Goal: Task Accomplishment & Management: Use online tool/utility

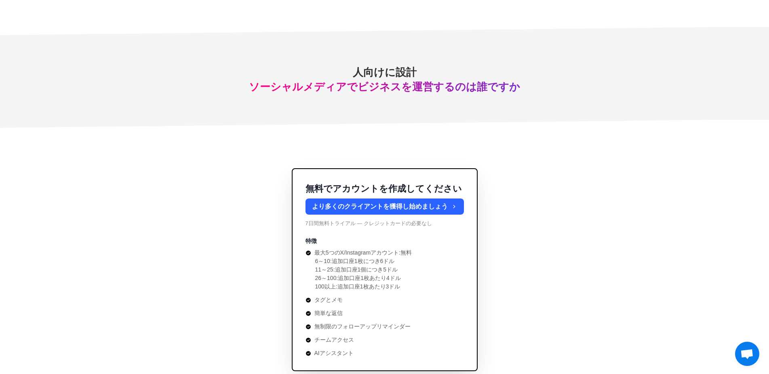
scroll to position [2908, 0]
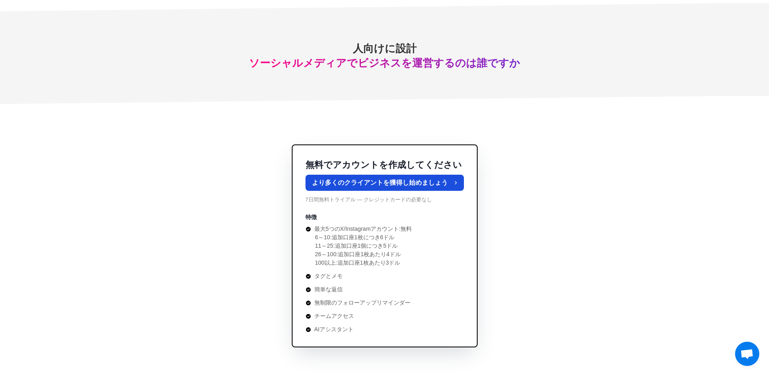
click at [404, 188] on button "より多くのクライアントを獲得し始めましょう" at bounding box center [384, 183] width 158 height 16
type textarea "*"
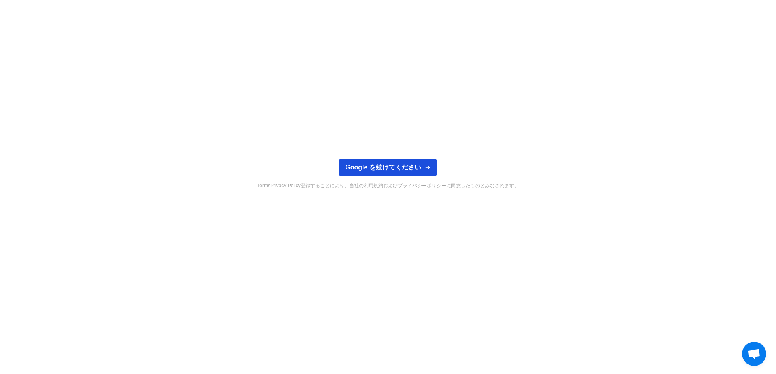
click at [399, 168] on button "Google を続けてください" at bounding box center [387, 168] width 99 height 16
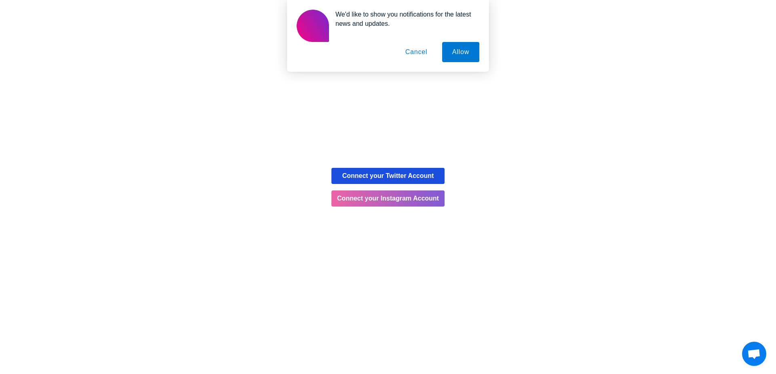
click at [378, 176] on button "Connect your Twitter Account" at bounding box center [387, 176] width 113 height 16
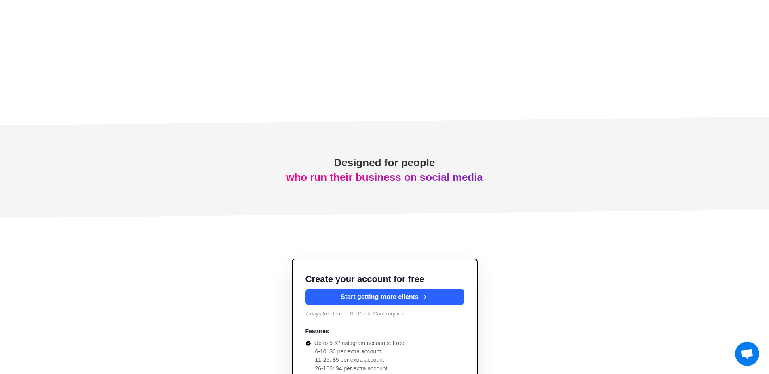
scroll to position [2850, 0]
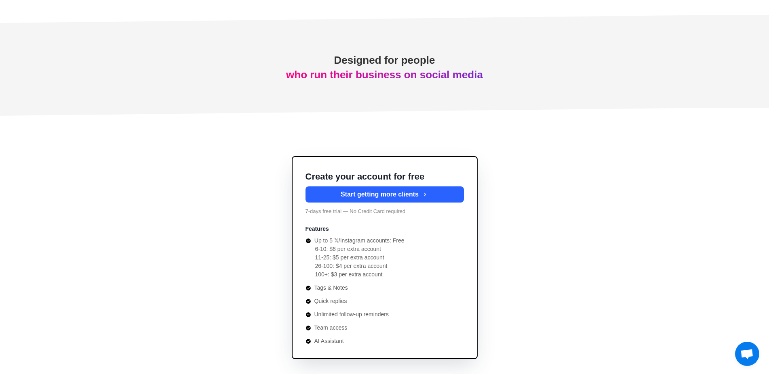
click at [615, 201] on div "Create your account for free Start getting more clients 7-days free trial — No …" at bounding box center [384, 258] width 769 height 204
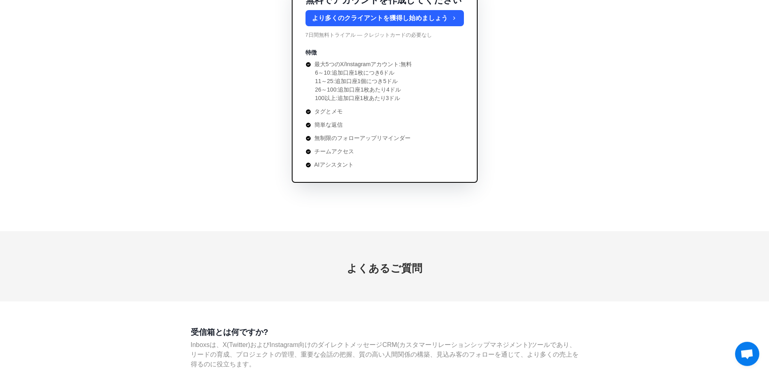
scroll to position [2908, 0]
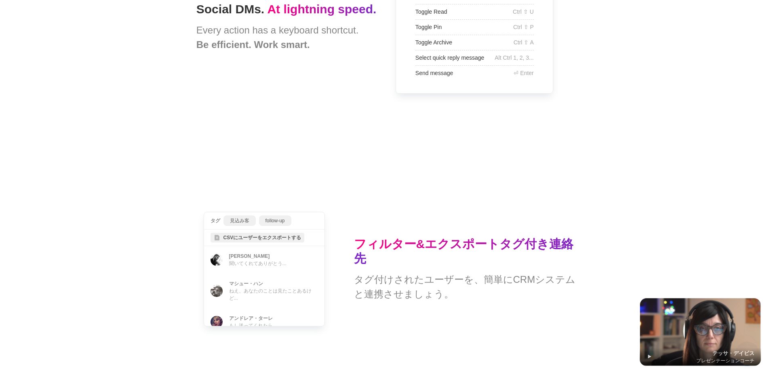
type textarea "*"
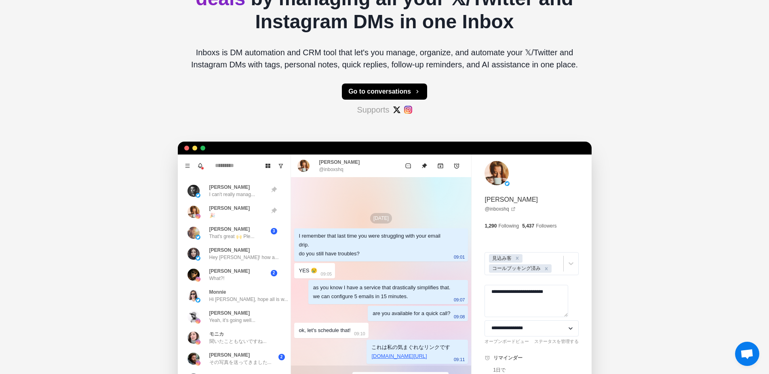
scroll to position [0, 0]
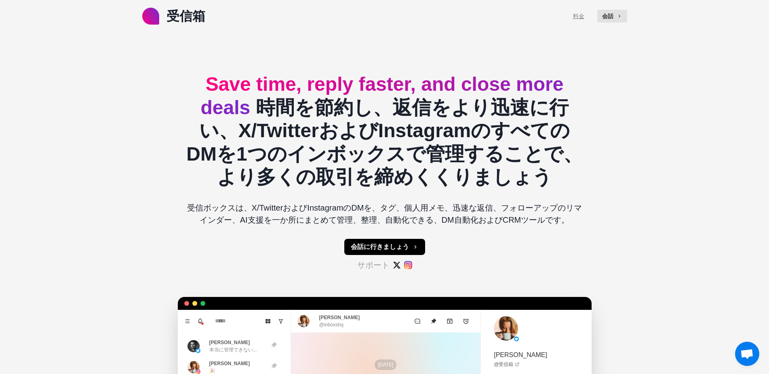
click at [579, 14] on link "料金" at bounding box center [578, 16] width 11 height 8
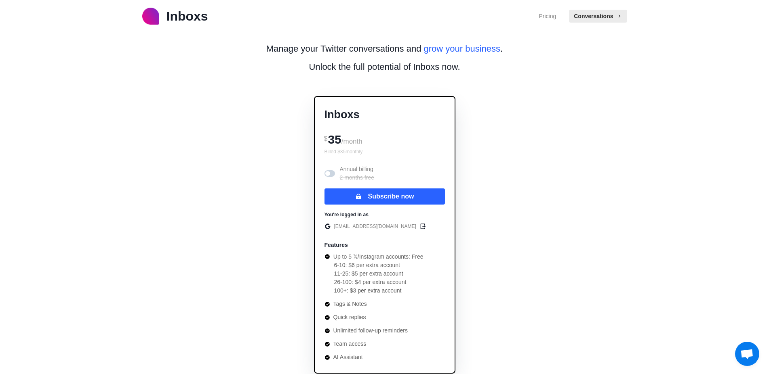
click at [330, 173] on span at bounding box center [329, 173] width 11 height 6
click at [326, 173] on span at bounding box center [329, 173] width 11 height 6
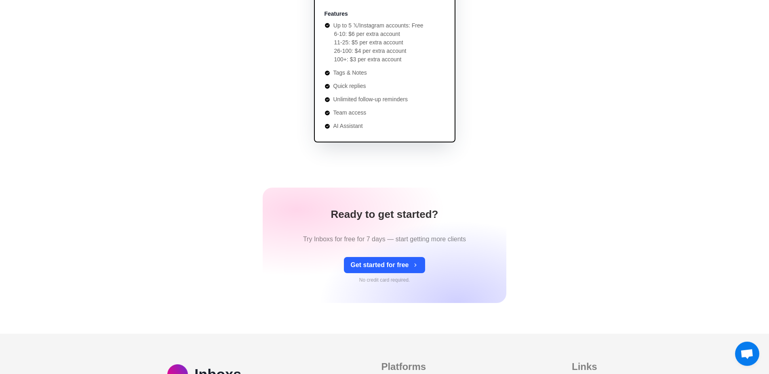
scroll to position [233, 0]
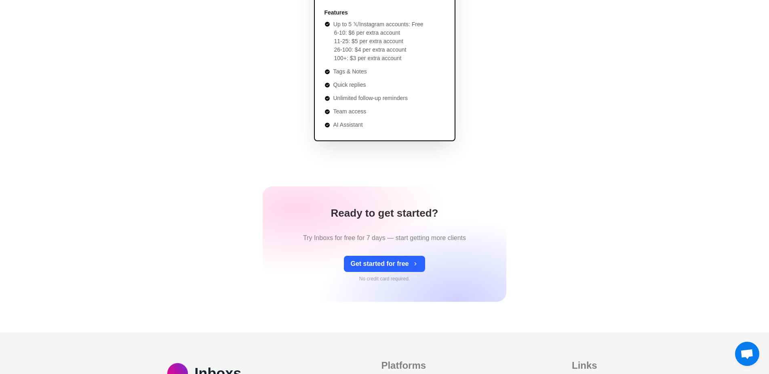
click at [528, 112] on div "Manage your Twitter conversations and grow your business . Unlock the full pote…" at bounding box center [384, 59] width 401 height 519
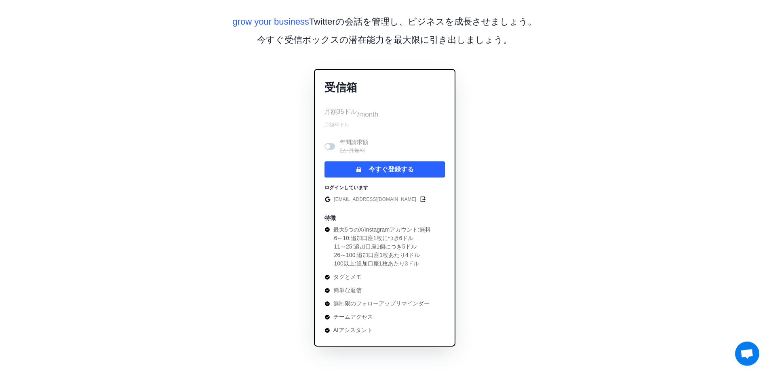
scroll to position [0, 0]
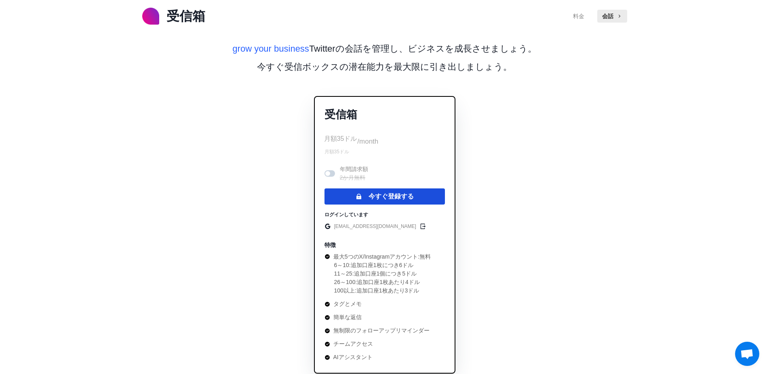
click at [425, 193] on button "今すぐ登録する" at bounding box center [384, 197] width 120 height 16
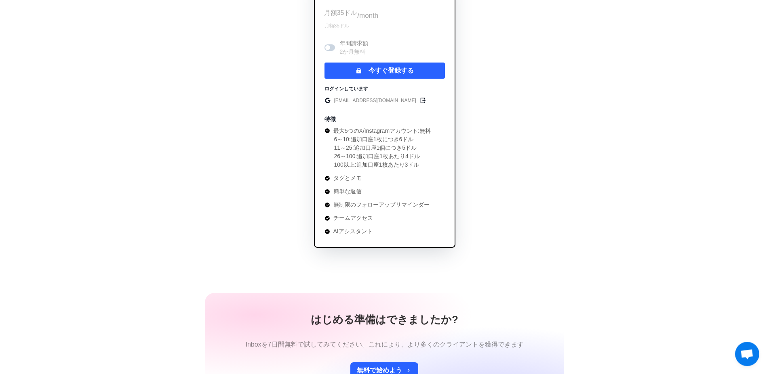
scroll to position [174, 0]
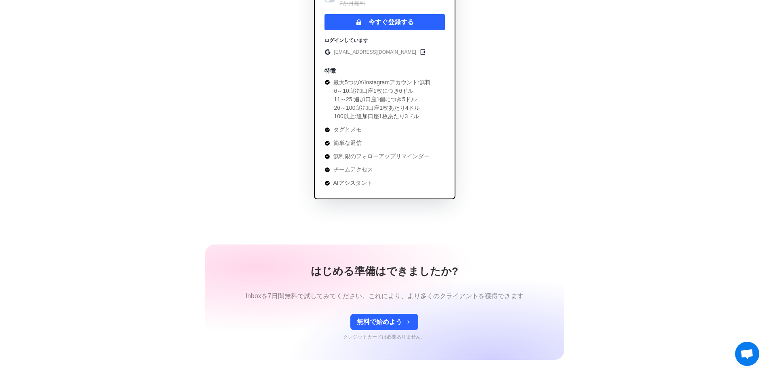
click at [327, 131] on icon at bounding box center [327, 130] width 6 height 6
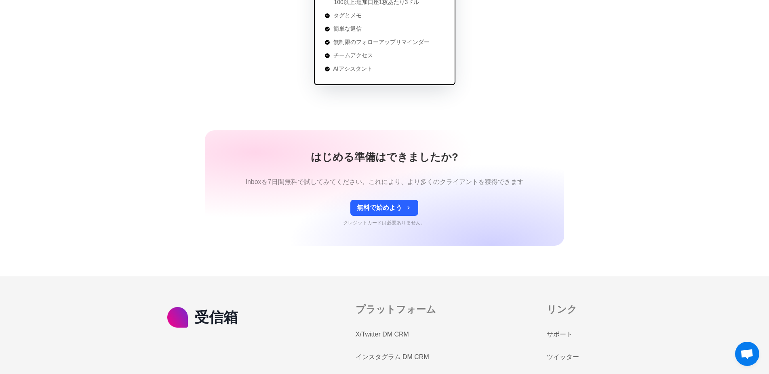
scroll to position [291, 0]
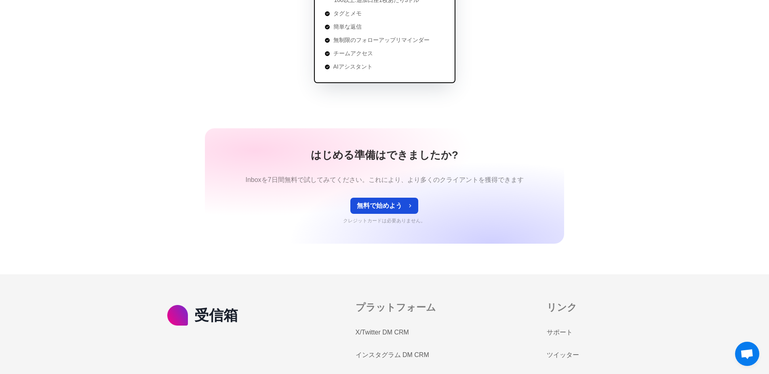
click at [385, 207] on button "無料で始めよう" at bounding box center [384, 206] width 68 height 16
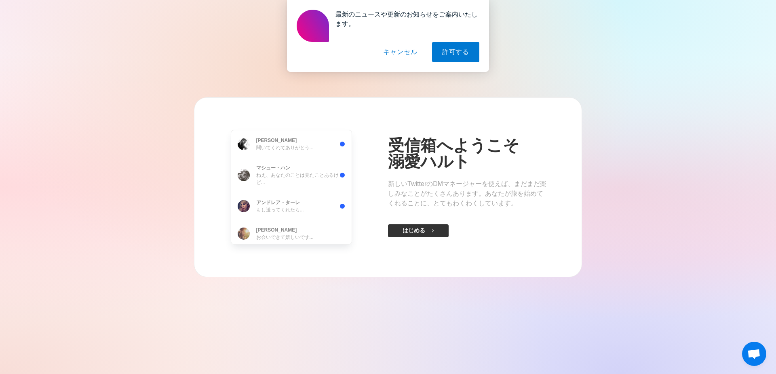
click at [423, 231] on button "はじめる" at bounding box center [418, 231] width 61 height 13
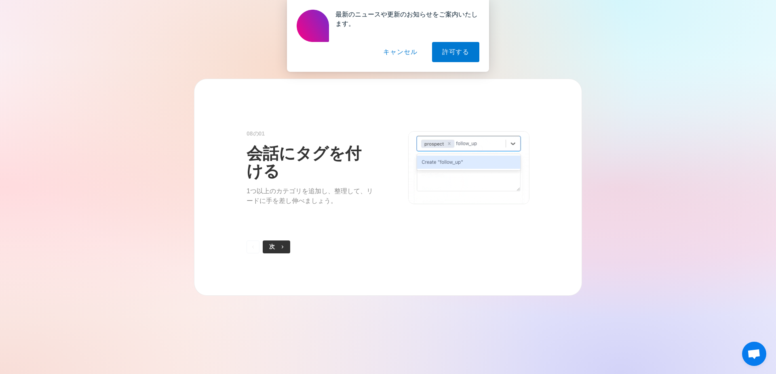
click at [273, 246] on button "次" at bounding box center [276, 247] width 27 height 13
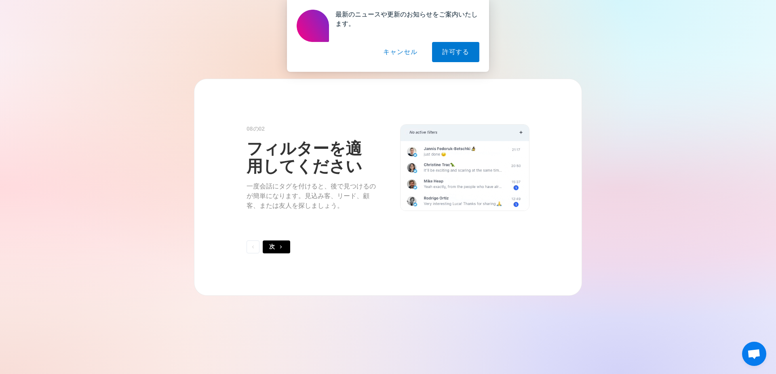
click at [273, 246] on button "次" at bounding box center [276, 247] width 27 height 13
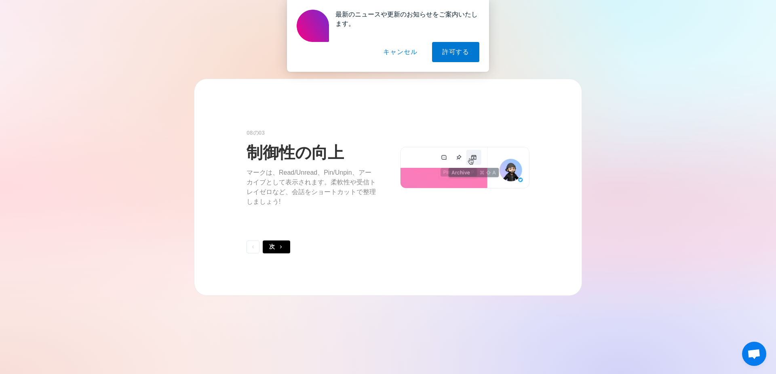
click at [273, 246] on button "次" at bounding box center [276, 247] width 27 height 13
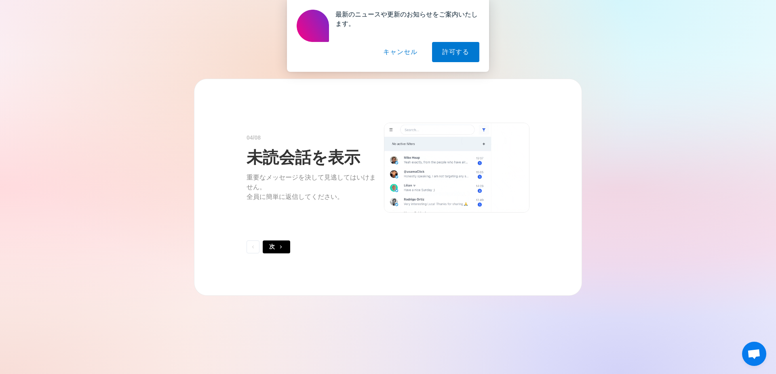
click at [273, 246] on button "次" at bounding box center [276, 247] width 27 height 13
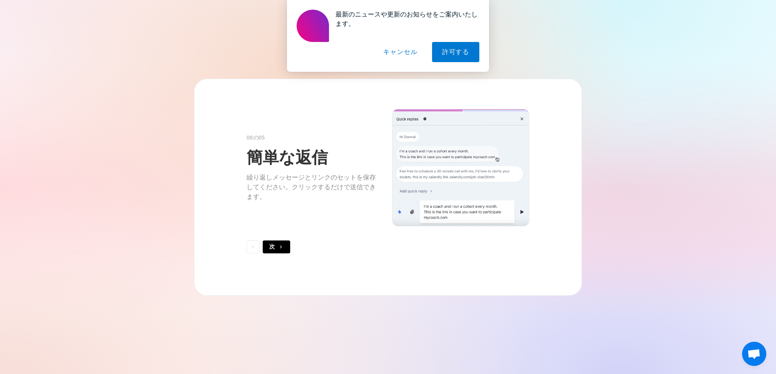
click at [273, 246] on button "次" at bounding box center [276, 247] width 27 height 13
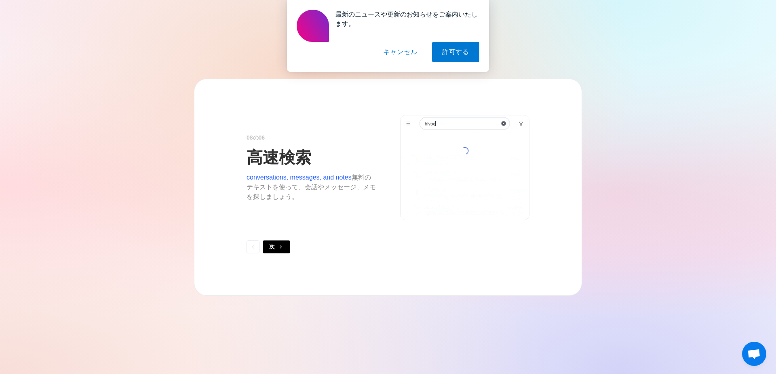
click at [273, 246] on button "次" at bounding box center [276, 247] width 27 height 13
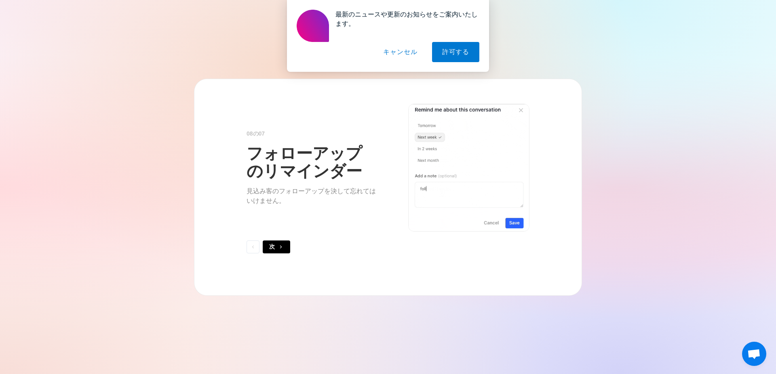
click at [273, 246] on button "次" at bounding box center [276, 247] width 27 height 13
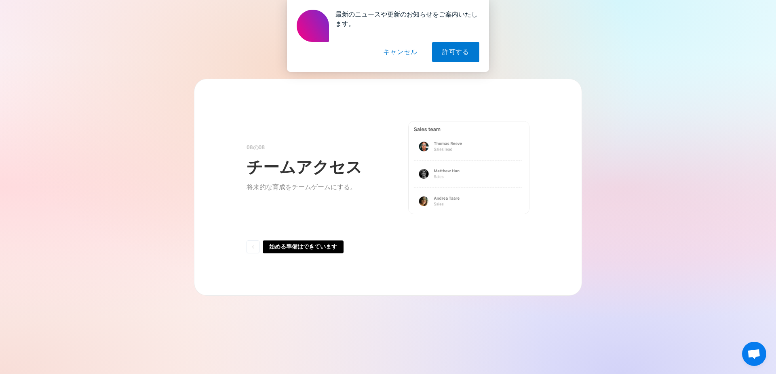
click at [273, 246] on button "始める準備はできています" at bounding box center [303, 247] width 81 height 13
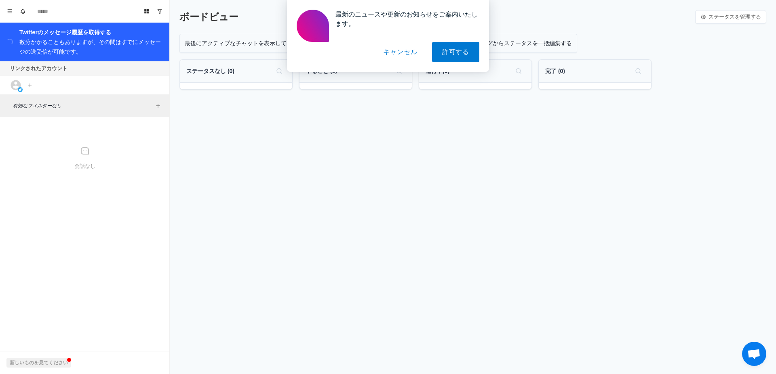
click at [407, 51] on button "キャンセル" at bounding box center [400, 52] width 54 height 20
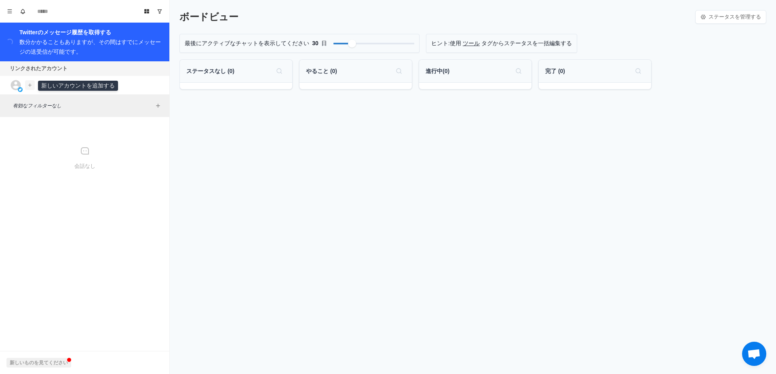
click at [29, 87] on icon "アカウントを追加する" at bounding box center [30, 85] width 6 height 6
click at [53, 104] on button "X アカウントを接続" at bounding box center [73, 103] width 92 height 14
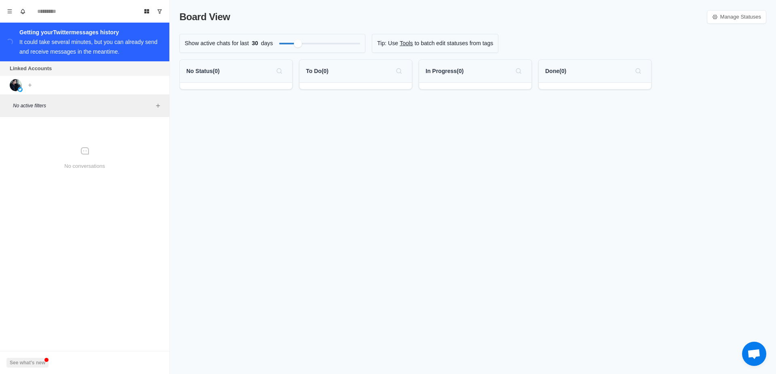
click at [564, 163] on div "Board View Manage Statuses Show active chats for last 30 days Tip: Use Tools to…" at bounding box center [473, 187] width 606 height 374
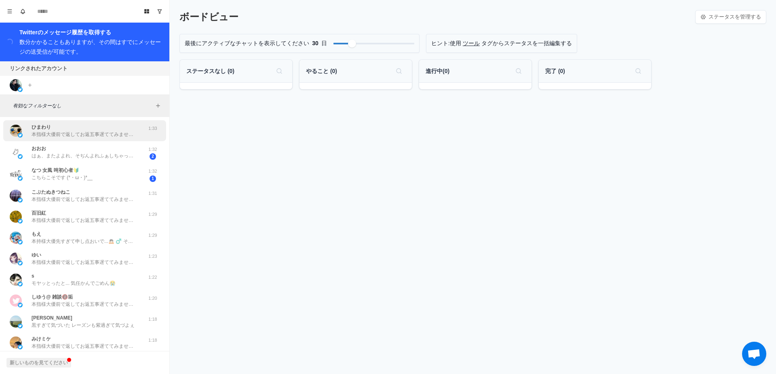
click at [86, 135] on p "本指様大優前で返してお返五事遅ててみません🙇🏻 ♂️ お返事ありがとございます🙌 📮好き感倧合別拠やと思っとるんでバリ嬉しいです! ずっとかききめとったりげで…" at bounding box center [84, 134] width 105 height 7
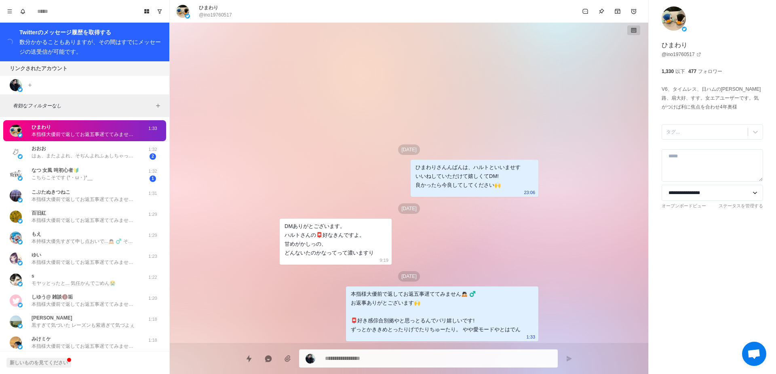
click at [309, 169] on div "9月22日 ひまわりさんんばんは、ハルトといいませす いいねしていただけて嬉しくてDM! 良かったら今良してしてください🙌 23:06 9月23日 DMありが…" at bounding box center [409, 183] width 259 height 321
type textarea "*"
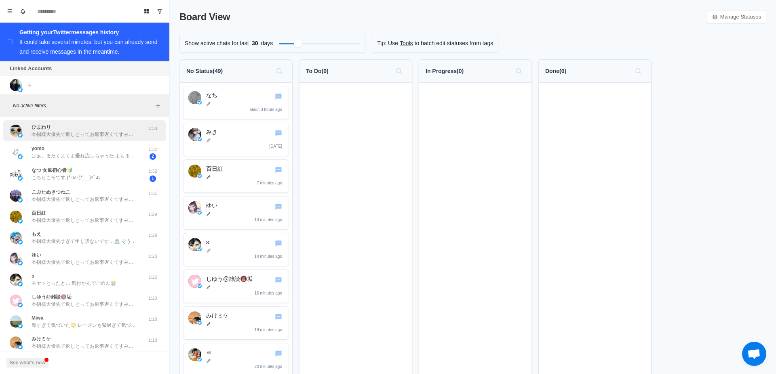
click at [80, 130] on div "ひまわり 本指様大優先で返しとってお返事遅くてすみません🙇🏻‍♂️ お返事ありがとうございます🙌 📮好きは感性合う証拠やと思っとるんでバリ嬉しいです！ ずっと…" at bounding box center [84, 131] width 105 height 15
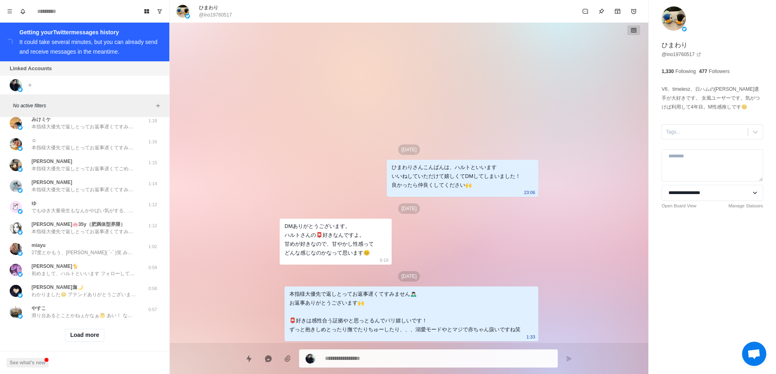
scroll to position [234, 0]
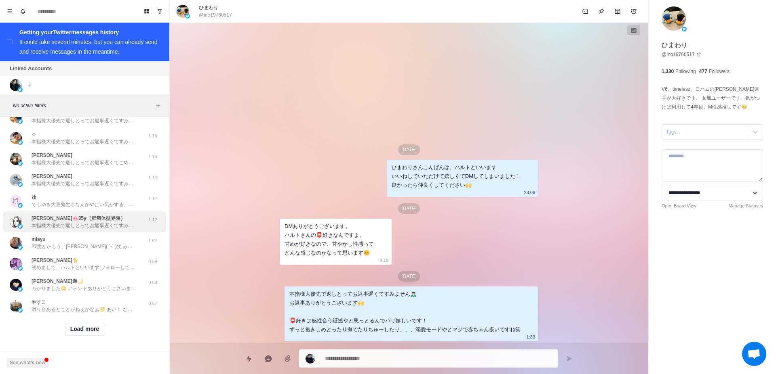
click at [120, 215] on div "[PERSON_NAME]🐽35y（肥満体型界隈） 本指様大優先で返しとってお返事遅くてすみません🙇🏻‍♂️ あー、、、そうなんですかね？ 身内の人ーとかって…" at bounding box center [84, 222] width 105 height 15
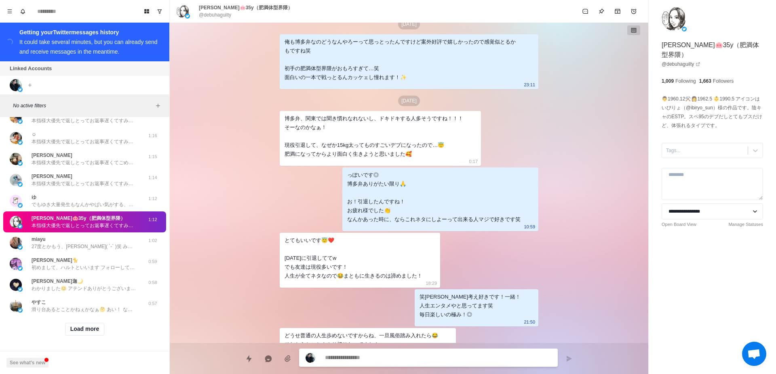
scroll to position [0, 0]
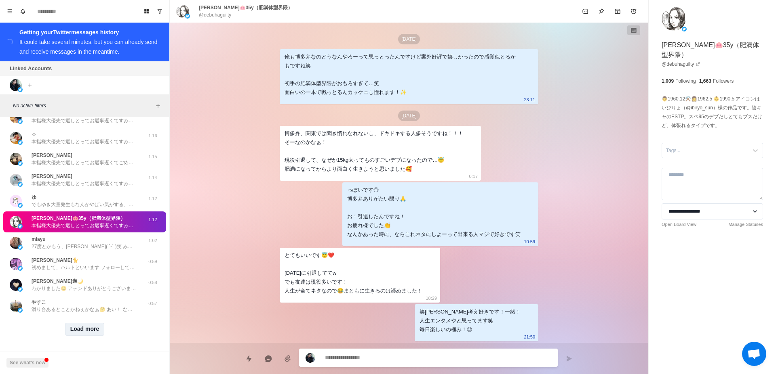
click at [88, 323] on button "Load more" at bounding box center [85, 329] width 40 height 13
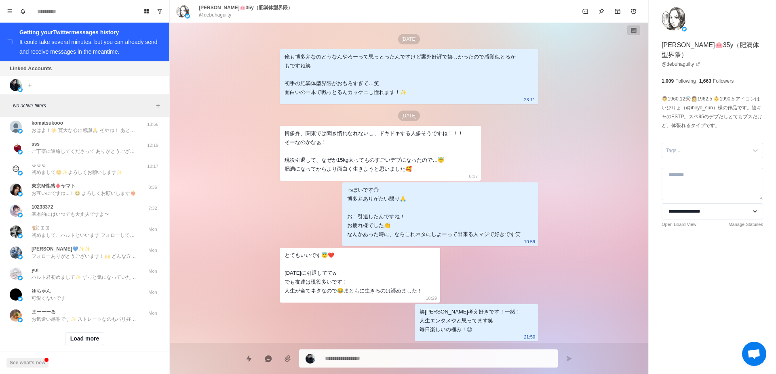
scroll to position [641, 0]
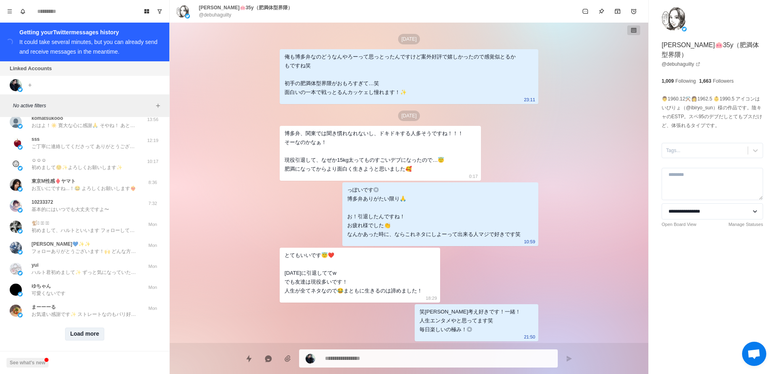
click at [80, 335] on button "Load more" at bounding box center [85, 334] width 40 height 13
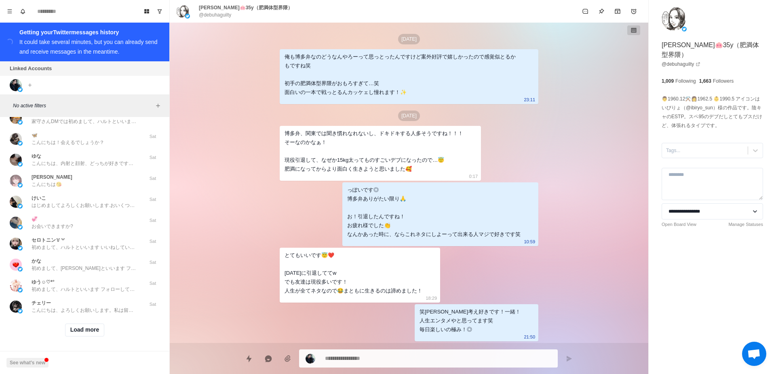
scroll to position [1074, 0]
click at [91, 323] on button "Load more" at bounding box center [85, 329] width 40 height 13
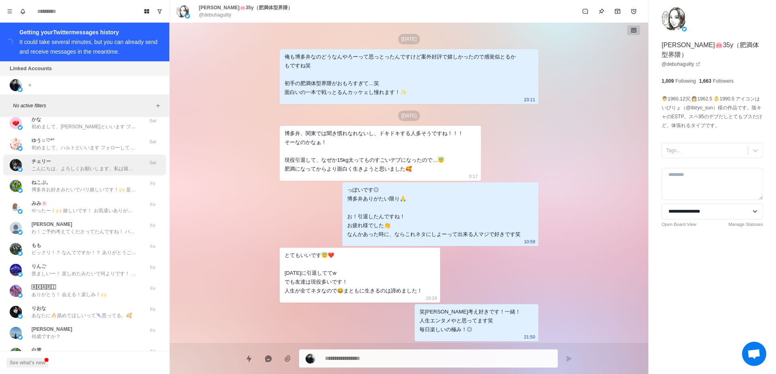
scroll to position [1270, 0]
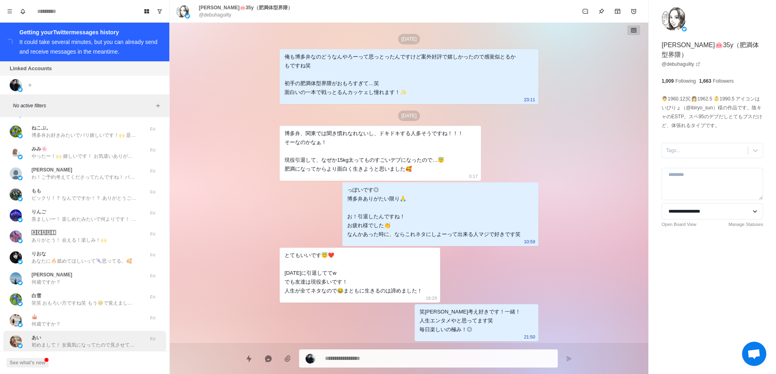
click at [99, 342] on p "初めまして！ 女風気になってたので見させていただきました！ お忙しいところ、DMありがとうございます😊" at bounding box center [84, 345] width 105 height 7
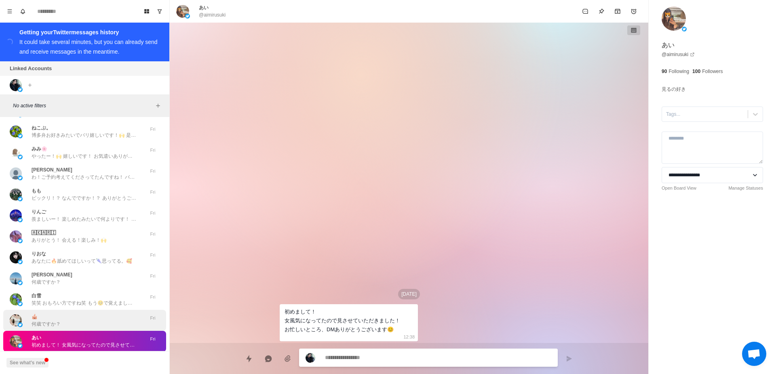
click at [100, 317] on div "🎪 何歳ですか？" at bounding box center [76, 320] width 133 height 15
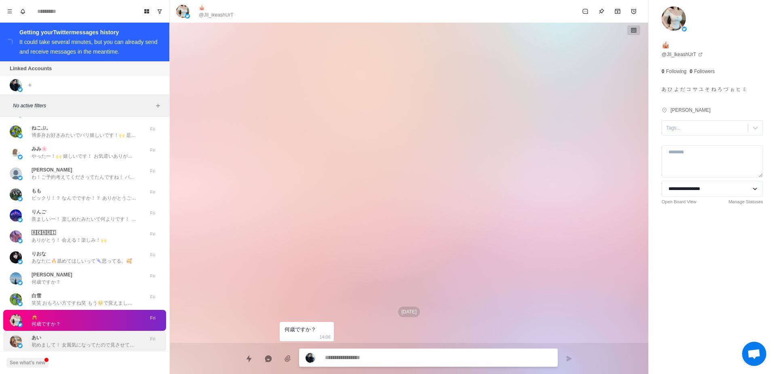
click at [99, 334] on div "あい 初めまして！ 女風気になってたので見させていただきました！ お忙しいところ、DMありがとうございます😊" at bounding box center [84, 341] width 105 height 15
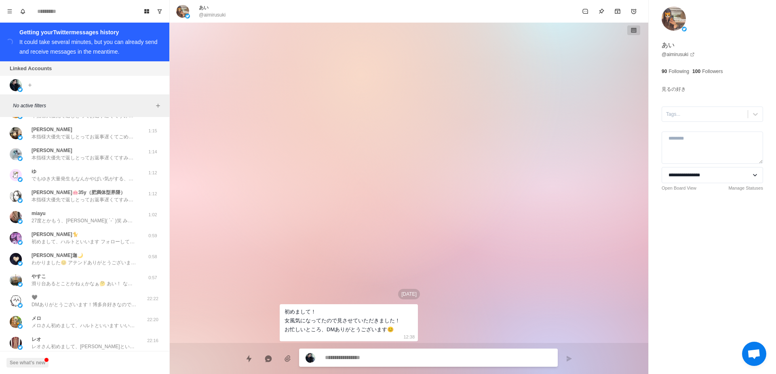
scroll to position [0, 0]
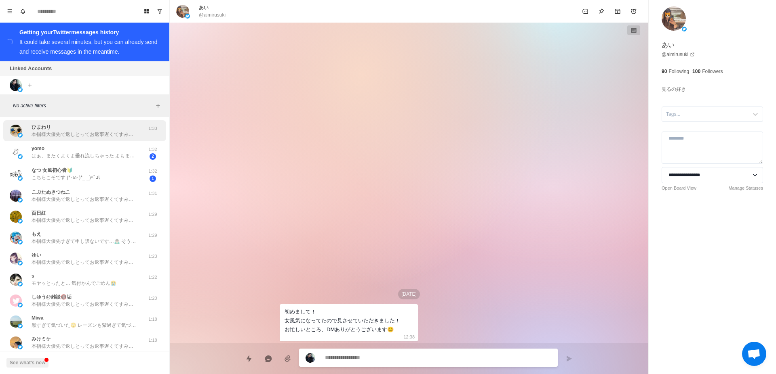
click at [94, 130] on div "ひまわり 本指様大優先で返しとってお返事遅くてすみません🙇🏻‍♂️ お返事ありがとうございます🙌 📮好きは感性合う証拠やと思っとるんでバリ嬉しいです！ ずっと…" at bounding box center [84, 131] width 105 height 15
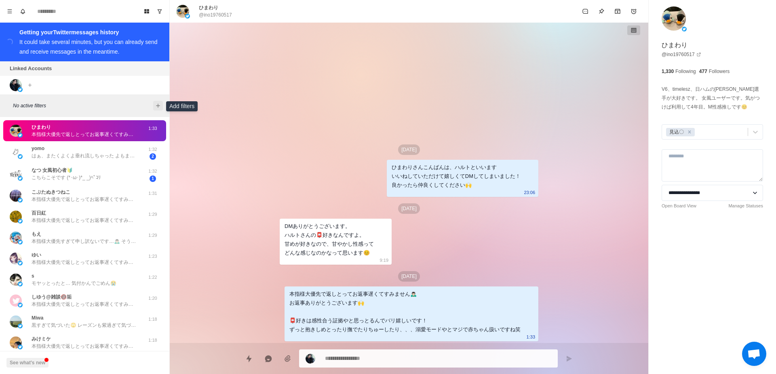
click at [160, 107] on icon "Add filters" at bounding box center [158, 106] width 4 height 4
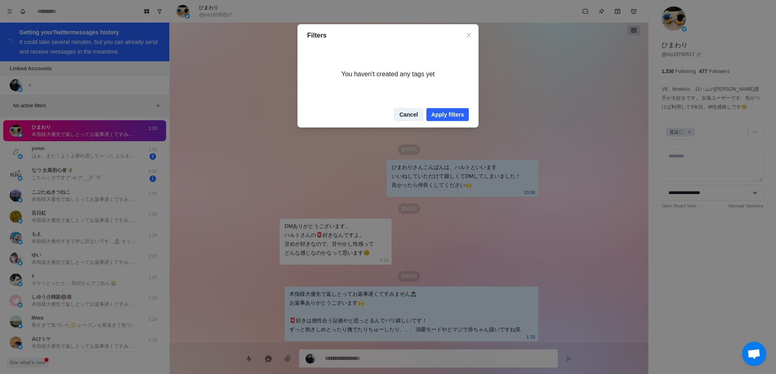
click at [410, 113] on button "Cancel" at bounding box center [408, 114] width 29 height 13
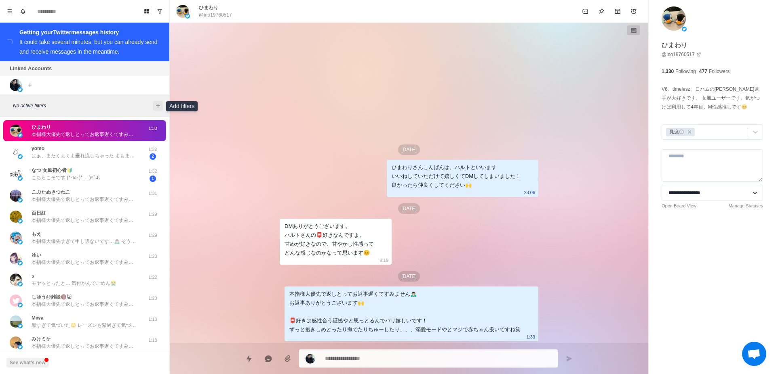
click at [160, 102] on button "Add filters" at bounding box center [158, 106] width 10 height 10
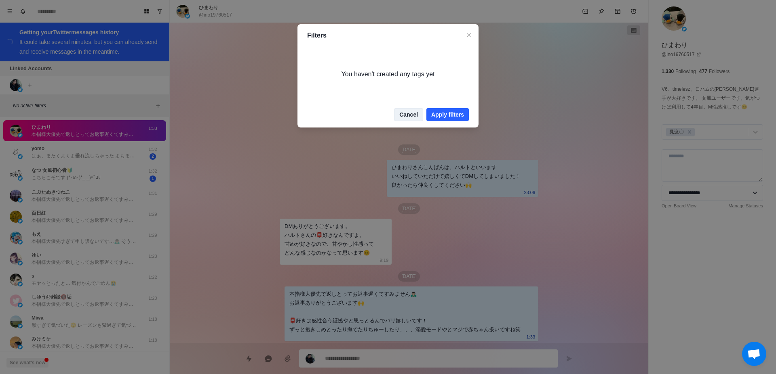
click at [408, 112] on button "Cancel" at bounding box center [408, 114] width 29 height 13
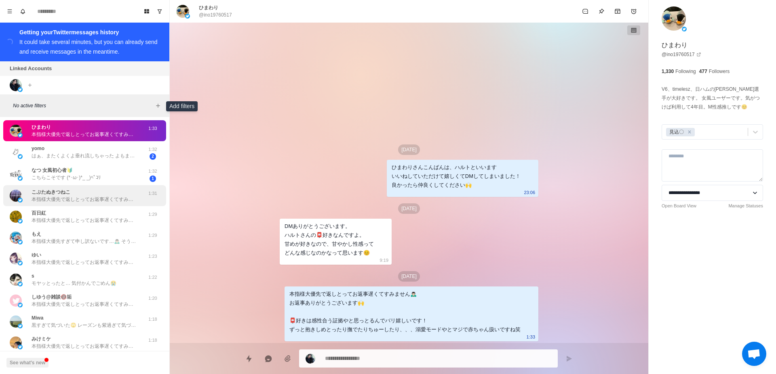
click at [60, 199] on p "本指様大優先で返しとってお返事遅くてすみません🙇🏻‍♂️ お返事ありがとうございます🙌 ありゃりゃ、かしこまりました◎ お気遣いあるお返事助かります🙏 もしお…" at bounding box center [84, 199] width 105 height 7
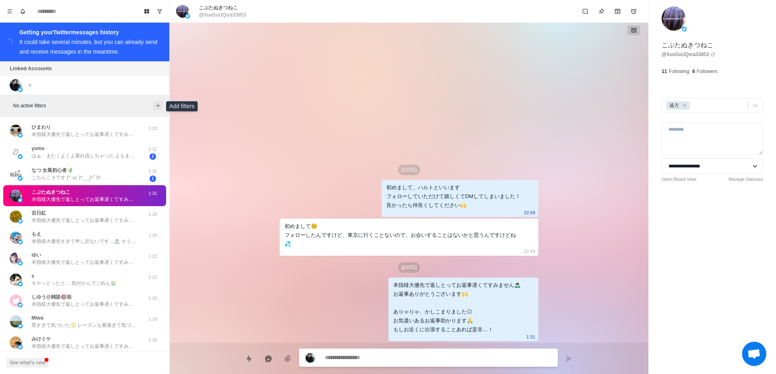
click at [159, 105] on icon "Add filters" at bounding box center [158, 106] width 6 height 6
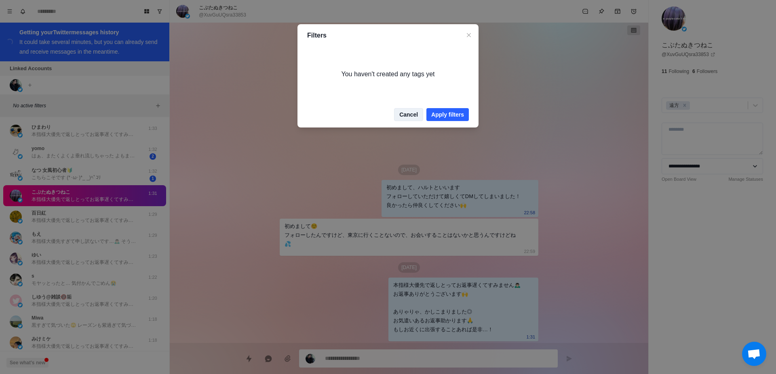
click at [408, 117] on button "Cancel" at bounding box center [408, 114] width 29 height 13
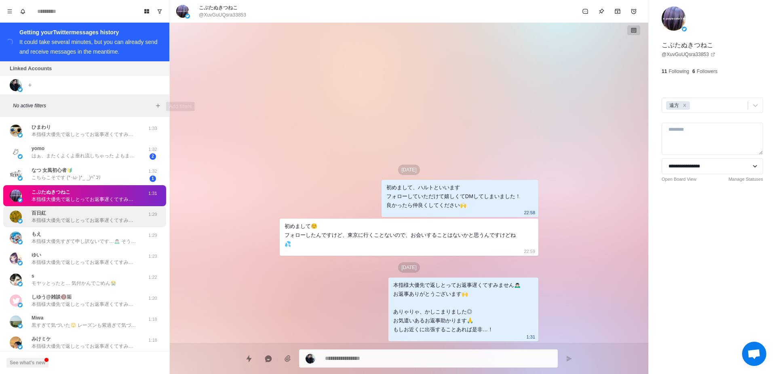
click at [77, 218] on p "本指様大優先で返しとってお返事遅くてすみません🙇🏻‍♂️ お返事ありがとうございます！🙌 どんな癖！プレイもOKです！◎ 俺は男性だけNGになります❌" at bounding box center [84, 220] width 105 height 7
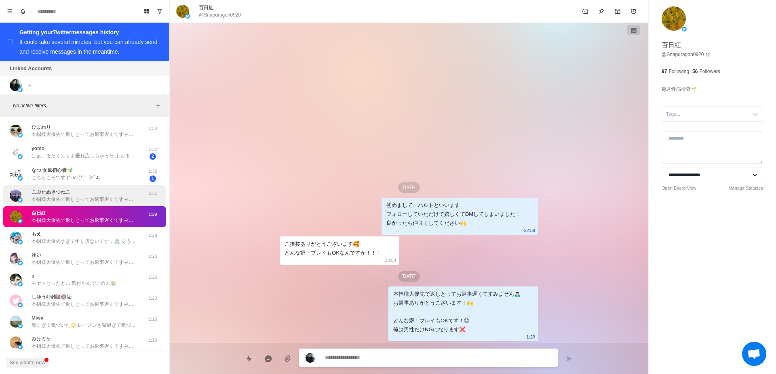
click at [80, 198] on p "本指様大優先で返しとってお返事遅くてすみません🙇🏻‍♂️ お返事ありがとうございます🙌 ありゃりゃ、かしこまりました◎ お気遣いあるお返事助かります🙏 もしお…" at bounding box center [84, 199] width 105 height 7
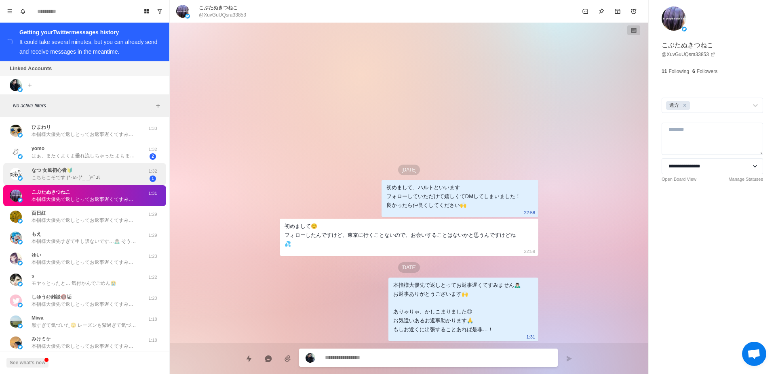
click at [80, 179] on p "こちらこそです (*･ω･)*_ _)ﾍﾟｺﾘ" at bounding box center [66, 177] width 69 height 7
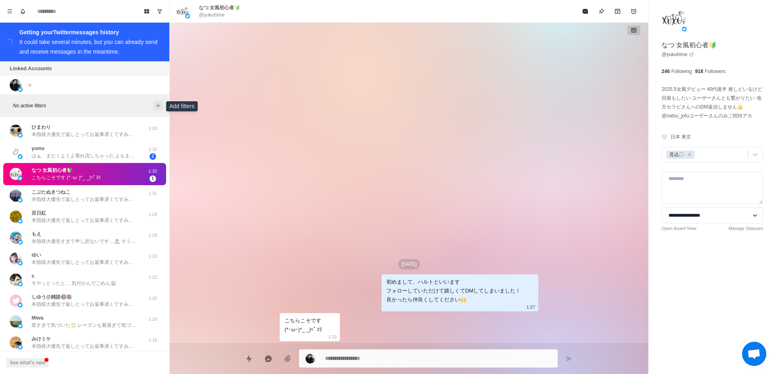
click at [160, 107] on icon "Add filters" at bounding box center [158, 106] width 6 height 6
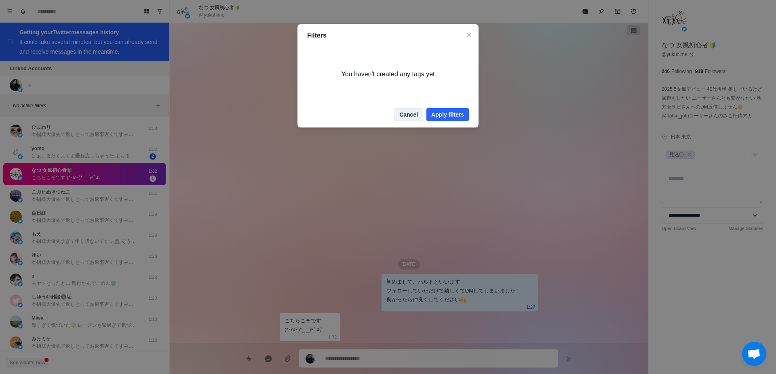
click at [409, 112] on button "Cancel" at bounding box center [408, 114] width 29 height 13
type textarea "*"
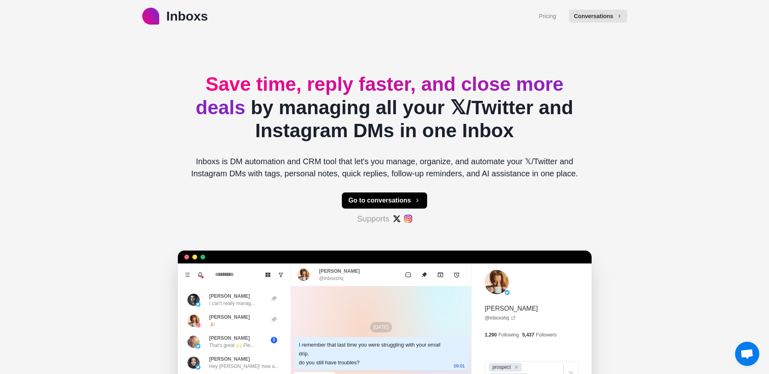
click at [652, 135] on div "Inboxs Pricing Conversations Save time, reply faster, and close more deals by m…" at bounding box center [384, 253] width 769 height 507
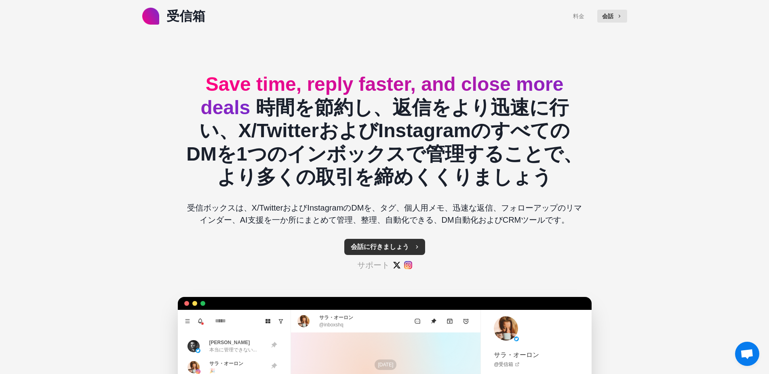
click at [407, 251] on button "会話に行きましょう" at bounding box center [384, 247] width 81 height 16
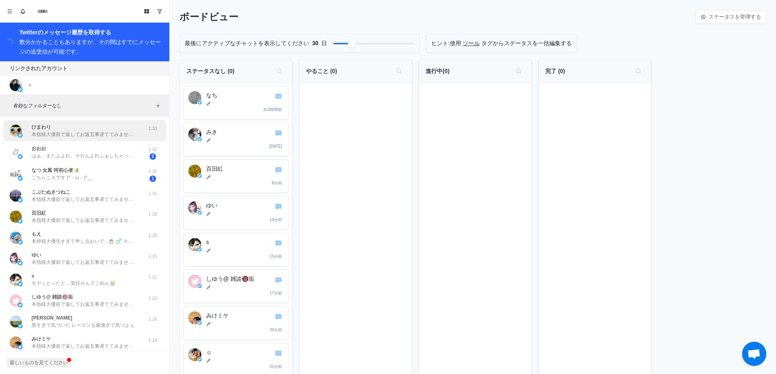
click at [122, 130] on div "ひまわり 本指様大優前で返してお返五事遅ててみません🙇🏻 ♂️ お返事ありがとございます🙌 📮好き感倧合別拠やと思っとるんでバリ嬉しいです! ずっとかききめと…" at bounding box center [84, 131] width 105 height 15
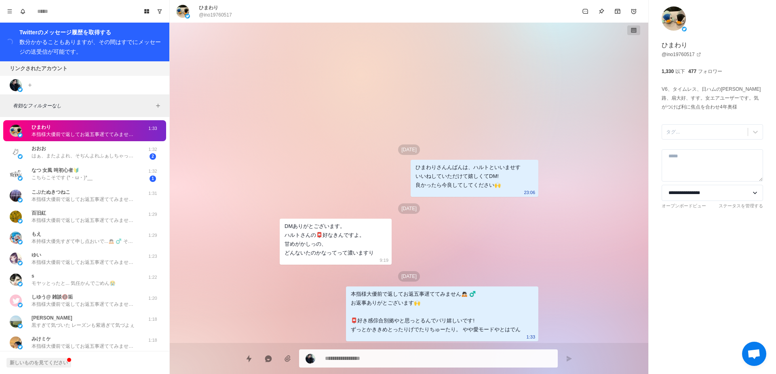
type textarea "*"
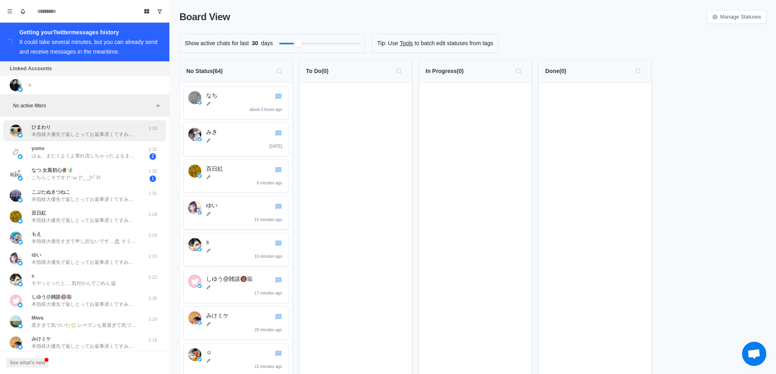
click at [95, 139] on div "ひまわり 本指様大優先で返しとってお返事遅くてすみません🙇🏻‍♂️ お返事ありがとうございます🙌 📮好きは感性合う証拠やと思っとるんでバリ嬉しいです！ ずっと…" at bounding box center [84, 130] width 163 height 21
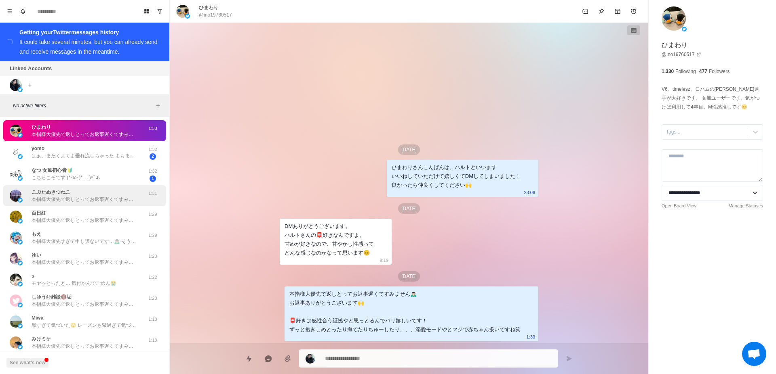
click at [67, 198] on p "本指様大優先で返しとってお返事遅くてすみません🙇🏻‍♂️ お返事ありがとうございます🙌 ありゃりゃ、かしこまりました◎ お気遣いあるお返事助かります🙏 もしお…" at bounding box center [84, 199] width 105 height 7
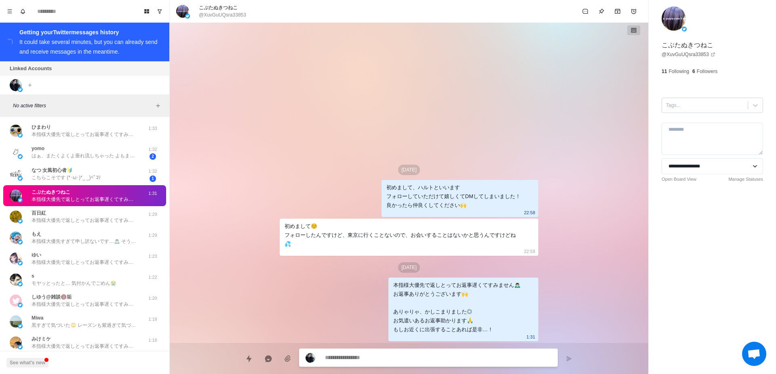
click at [716, 105] on div at bounding box center [705, 105] width 78 height 9
click at [639, 108] on div "Sep 22 初めまして、ハルトといいます フォローしていただけて嬉しくてDMしてしまいました！ 良かったら仲良くしてください🙌 22:58 初めまして☺️ …" at bounding box center [409, 183] width 478 height 321
click at [661, 158] on select "**********" at bounding box center [711, 166] width 101 height 16
click at [705, 167] on select "**********" at bounding box center [711, 166] width 101 height 16
click at [681, 103] on div at bounding box center [705, 105] width 78 height 9
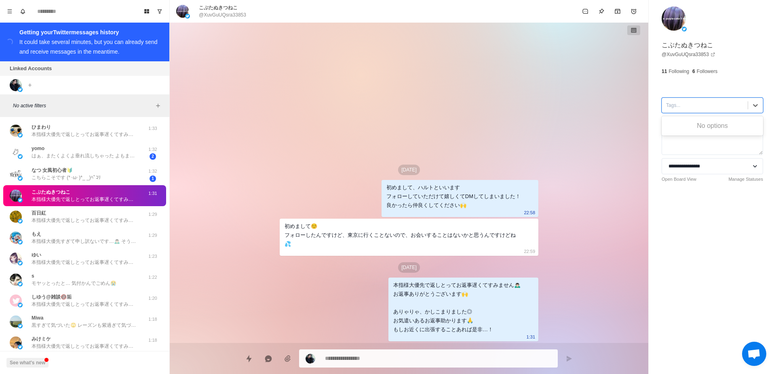
type textarea "*"
type input "**"
click at [685, 122] on div "Create "遠方"" at bounding box center [711, 125] width 101 height 14
click at [88, 219] on p "本指様大優先で返しとってお返事遅くてすみません🙇🏻‍♂️ お返事ありがとうございます！🙌 どんな癖！プレイもOKです！◎ 俺は男性だけNGになります❌" at bounding box center [84, 220] width 105 height 7
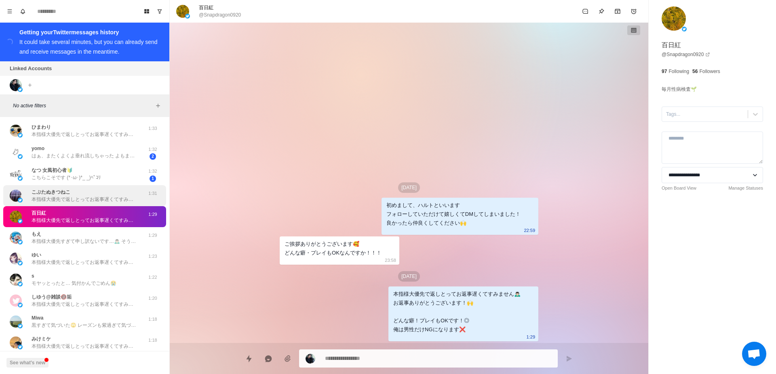
click at [85, 200] on p "本指様大優先で返しとってお返事遅くてすみません🙇🏻‍♂️ お返事ありがとうございます🙌 ありゃりゃ、かしこまりました◎ お気遣いあるお返事助かります🙏 もしお…" at bounding box center [84, 199] width 105 height 7
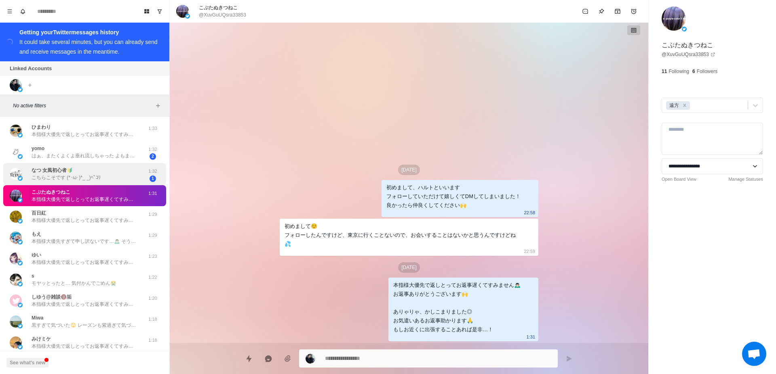
click at [92, 181] on p "こちらこそです (*･ω･)*_ _)ﾍﾟｺﾘ" at bounding box center [66, 177] width 69 height 7
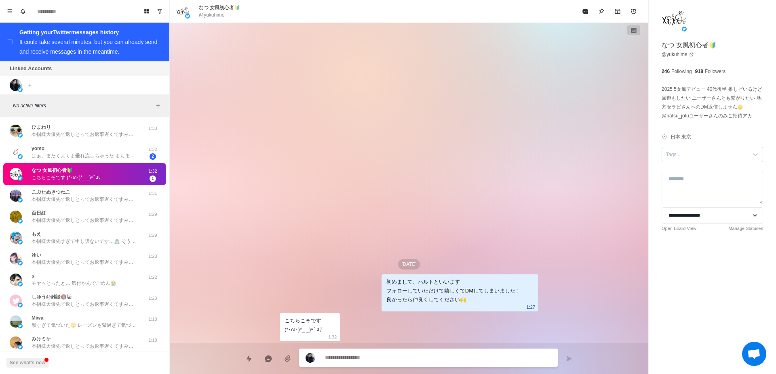
click at [692, 159] on div at bounding box center [705, 154] width 78 height 9
type textarea "*"
type input "**"
type textarea "*"
type input "****"
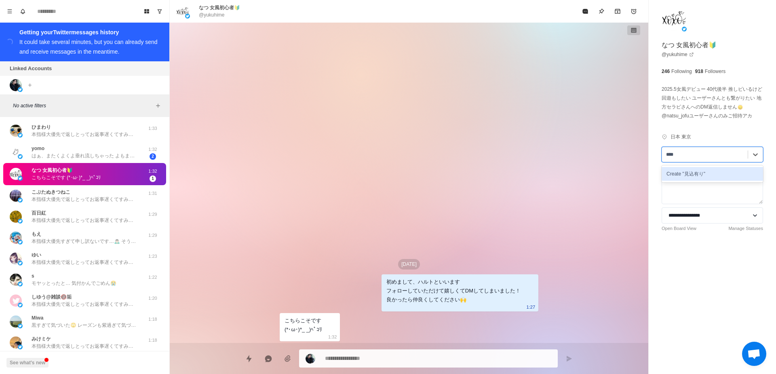
type textarea "*"
type input "***"
click at [720, 181] on div "Create "見込〇"" at bounding box center [711, 174] width 101 height 14
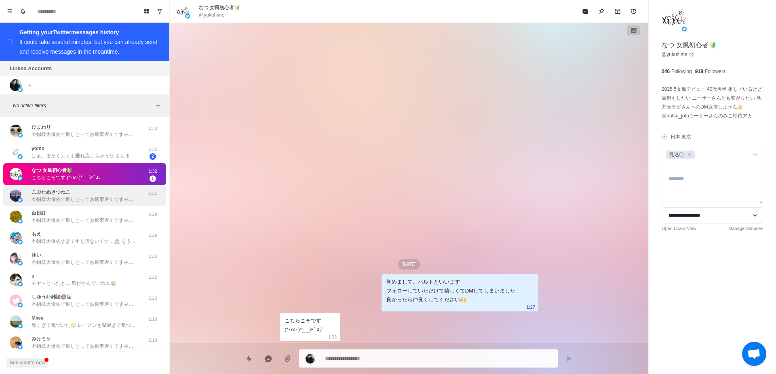
click at [63, 194] on p "こぶたぬきつねこ" at bounding box center [51, 192] width 39 height 7
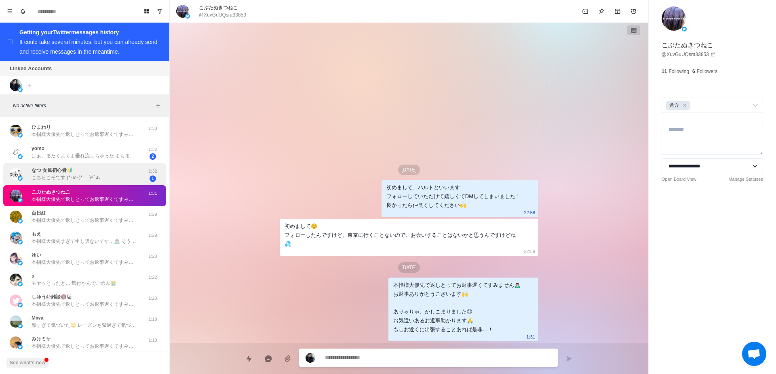
click at [67, 185] on div "なつ 女風初心者🔰 こちらこそです (*･ω･)*_ _)ﾍﾟｺﾘ 1:32 1" at bounding box center [84, 174] width 163 height 22
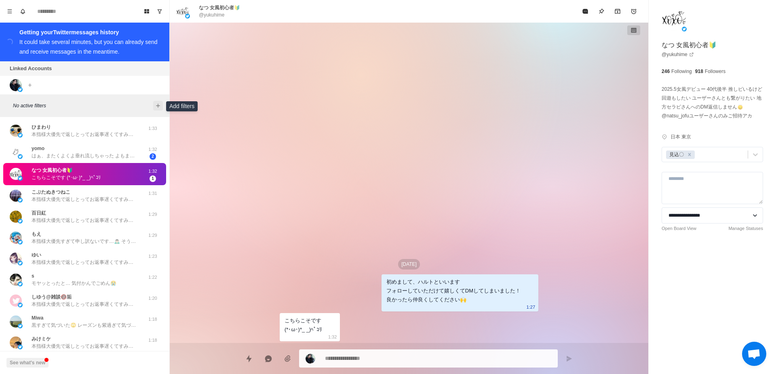
click at [157, 105] on icon "Add filters" at bounding box center [158, 106] width 6 height 6
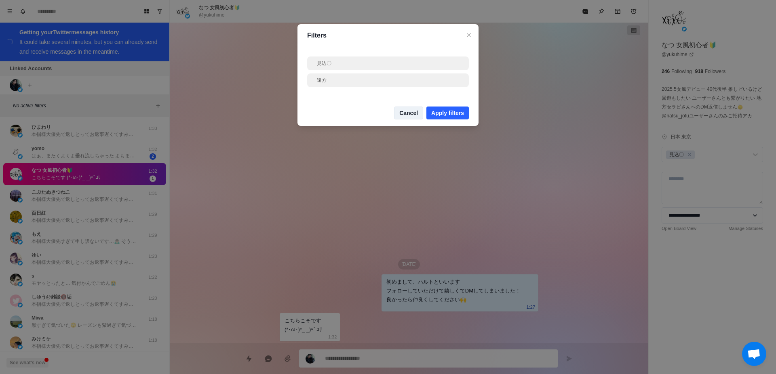
click at [405, 114] on button "Cancel" at bounding box center [408, 113] width 29 height 13
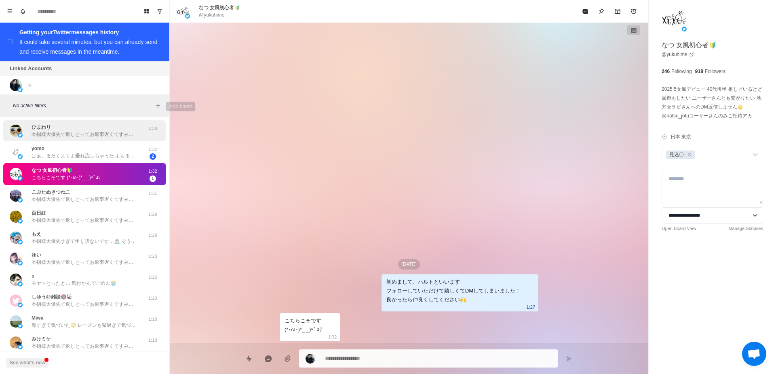
click at [100, 128] on div "ひまわり 本指様大優先で返しとってお返事遅くてすみません🙇🏻‍♂️ お返事ありがとうございます🙌 📮好きは感性合う証拠やと思っとるんでバリ嬉しいです！ ずっと…" at bounding box center [84, 131] width 105 height 15
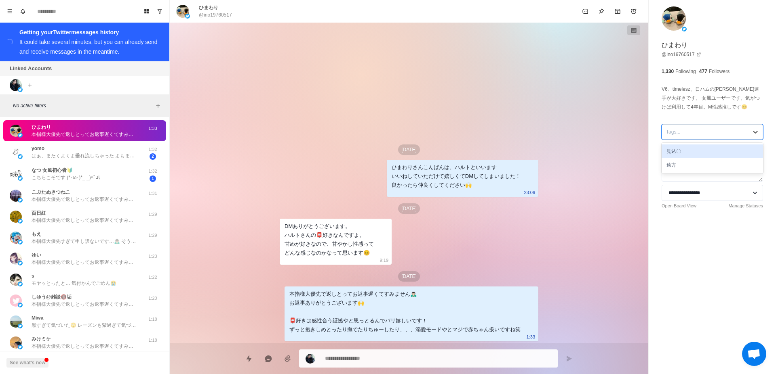
click at [694, 136] on div at bounding box center [705, 132] width 78 height 9
click at [688, 153] on div "見込〇" at bounding box center [711, 152] width 101 height 14
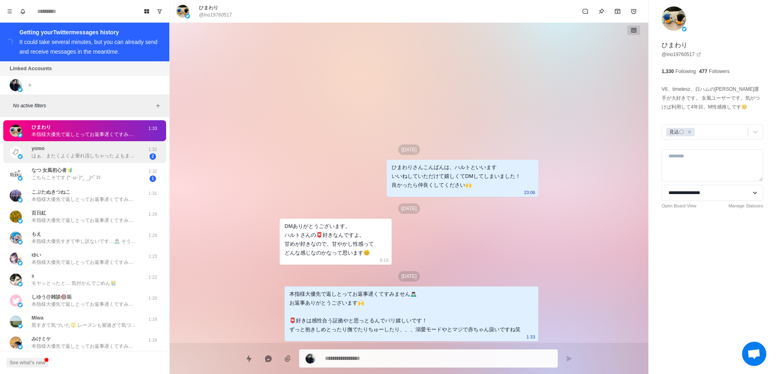
click at [67, 154] on p "はぁ、またくよくよ垂れ流しちゃった よもまる少しずつ少しずつ前進です🙆‍♀️" at bounding box center [84, 155] width 105 height 7
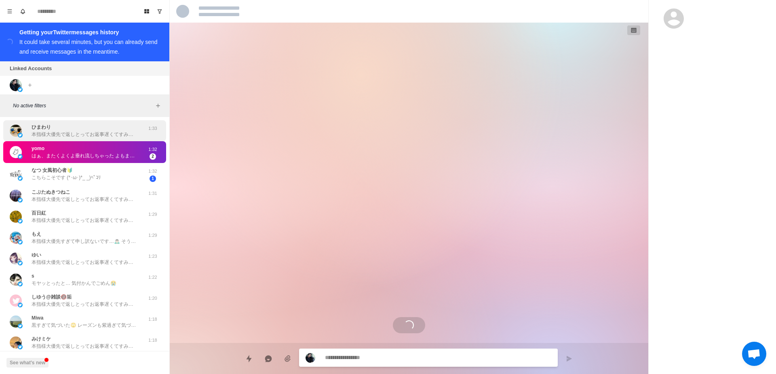
scroll to position [1919, 0]
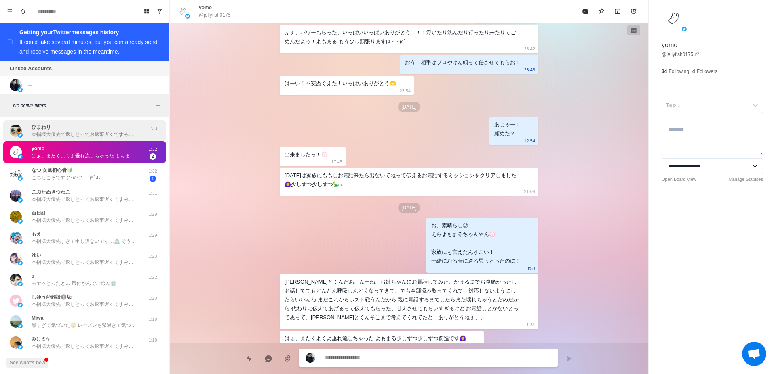
click at [72, 129] on div "ひまわり 本指様大優先で返しとってお返事遅くてすみません🙇🏻‍♂️ お返事ありがとうございます🙌 📮好きは感性合う証拠やと思っとるんでバリ嬉しいです！ ずっと…" at bounding box center [84, 131] width 105 height 15
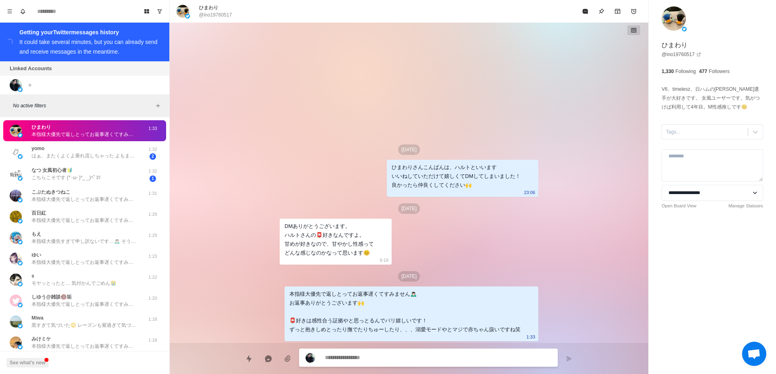
scroll to position [0, 0]
click at [75, 148] on div "yomo はぁ、またくよくよ垂れ流しちゃった よもまる少しずつ少しずつ前進です🙆‍♀️" at bounding box center [84, 152] width 105 height 15
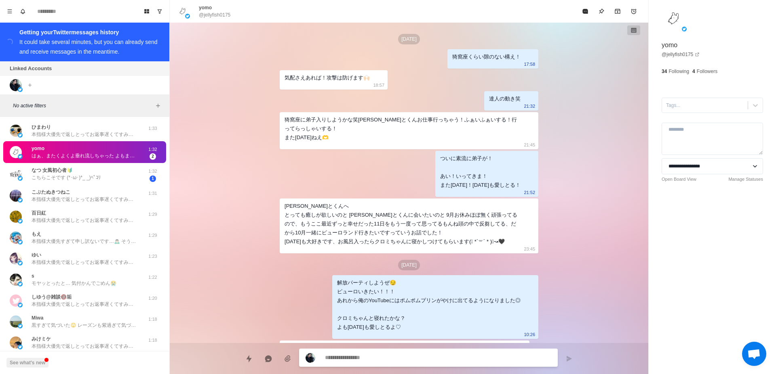
scroll to position [1919, 0]
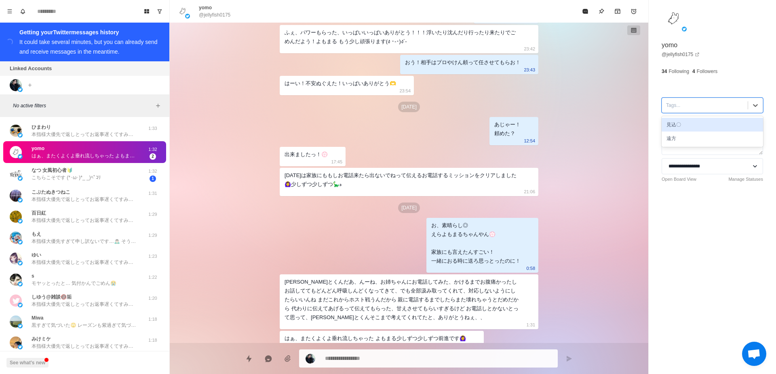
click at [694, 104] on div at bounding box center [705, 105] width 78 height 9
type textarea "*"
type input "*"
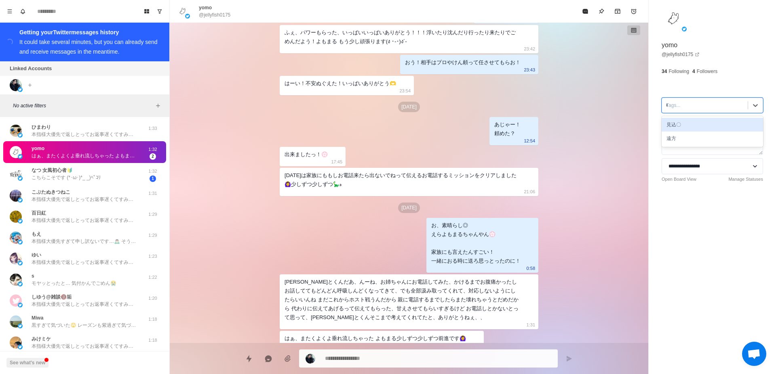
type input "*"
type textarea "*"
type input "**"
type textarea "*"
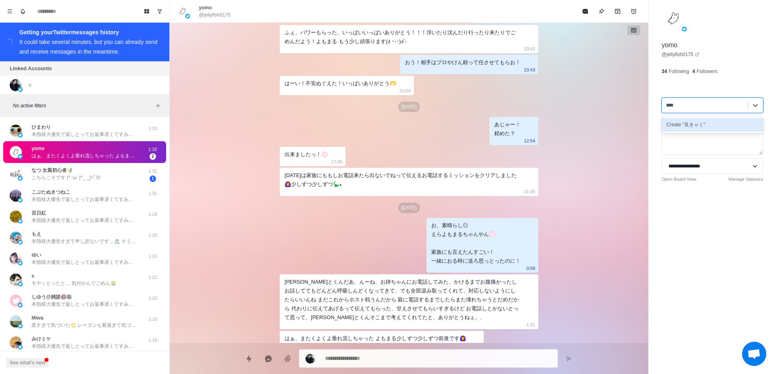
type input "**"
type textarea "*"
click at [698, 121] on div "Create "良客"" at bounding box center [711, 125] width 101 height 14
type textarea "*"
type input "**"
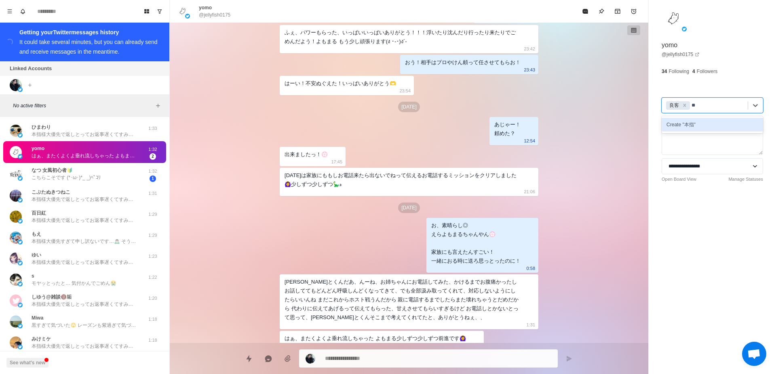
type textarea "*"
click at [698, 121] on div "Create "本指"" at bounding box center [711, 125] width 101 height 14
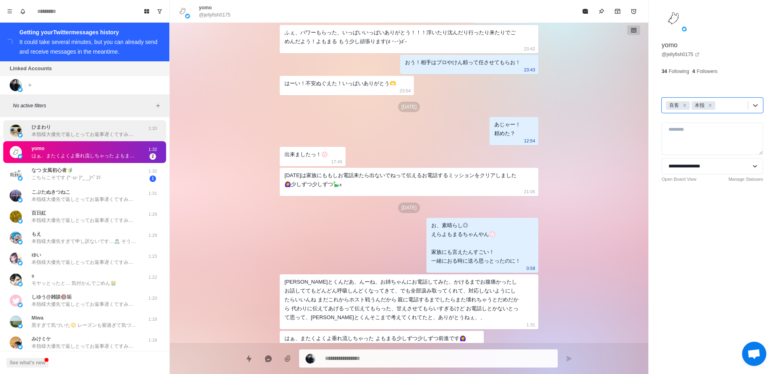
click at [48, 136] on p "本指様大優先で返しとってお返事遅くてすみません🙇🏻‍♂️ お返事ありがとうございます🙌 📮好きは感性合う証拠やと思っとるんでバリ嬉しいです！ ずっと抱きしめと…" at bounding box center [84, 134] width 105 height 7
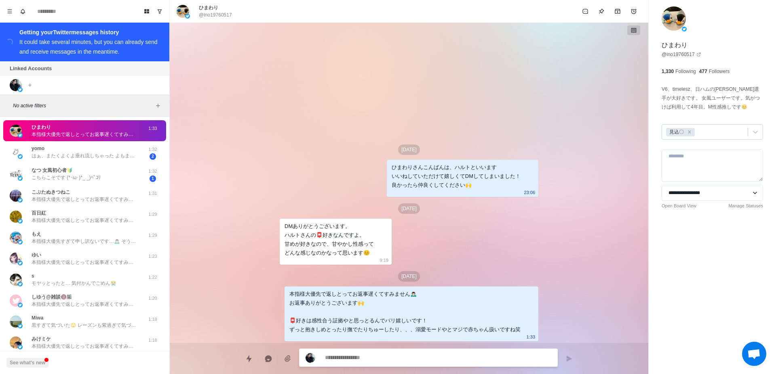
click at [720, 132] on div at bounding box center [719, 132] width 47 height 9
click at [86, 150] on div "yomo はぁ、またくよくよ垂れ流しちゃった よもまる少しずつ少しずつ前進です🙆‍♀️" at bounding box center [84, 152] width 105 height 15
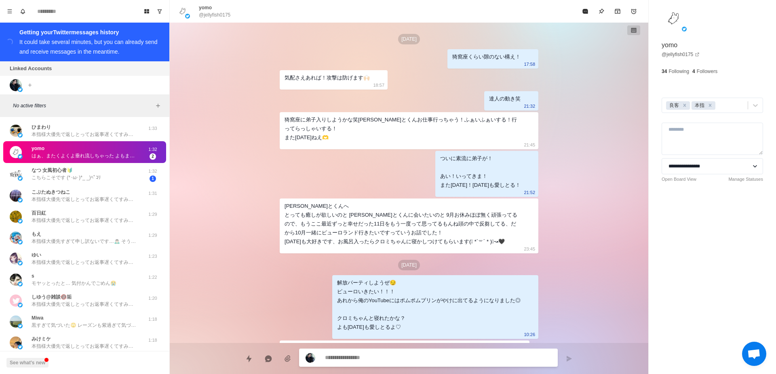
scroll to position [1919, 0]
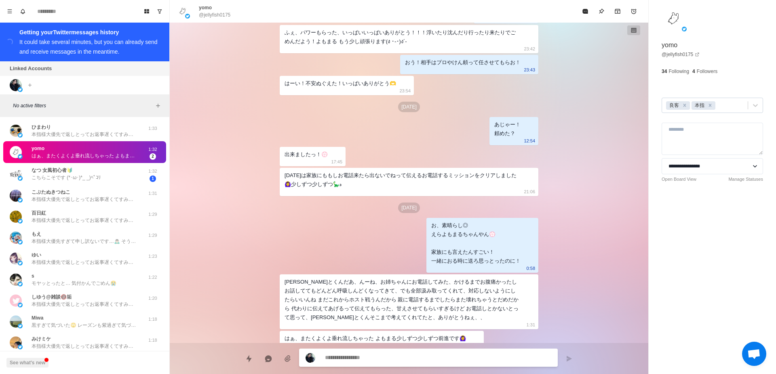
click at [729, 107] on div at bounding box center [730, 105] width 27 height 9
type textarea "*"
type input "****"
type textarea "*"
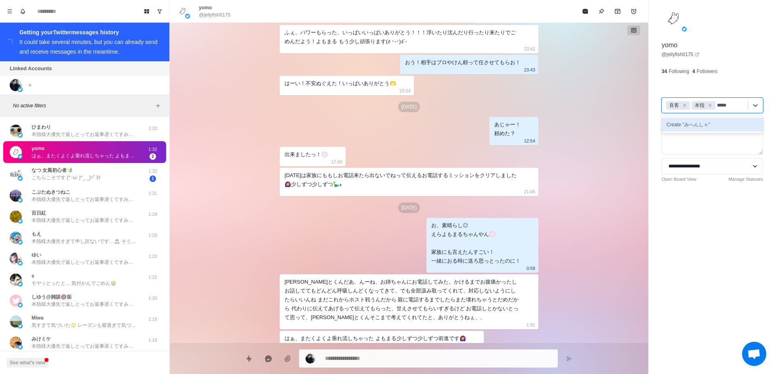
type input "***"
type textarea "*"
click at [723, 121] on div "Create "未返信"" at bounding box center [711, 125] width 101 height 14
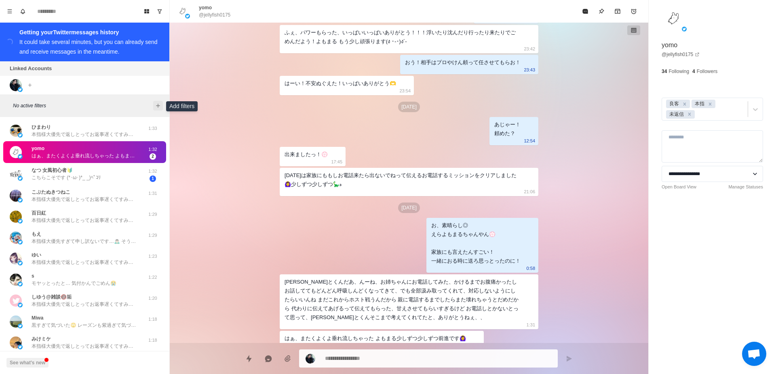
click at [157, 106] on icon "Add filters" at bounding box center [158, 106] width 6 height 6
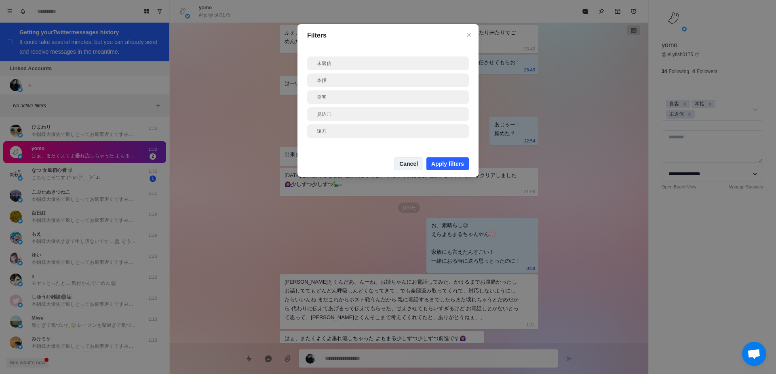
click at [406, 165] on button "Cancel" at bounding box center [408, 164] width 29 height 13
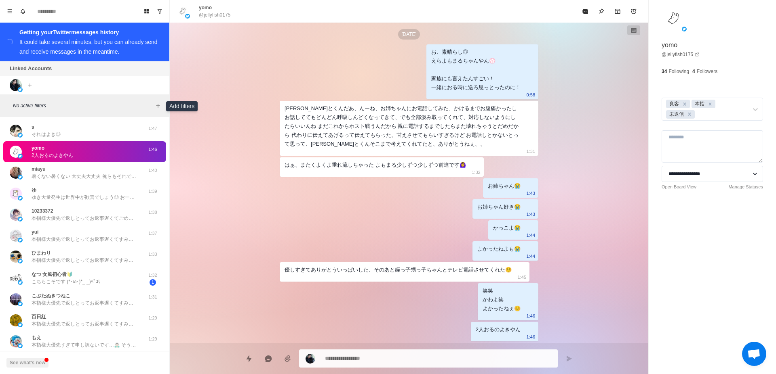
scroll to position [1618, 0]
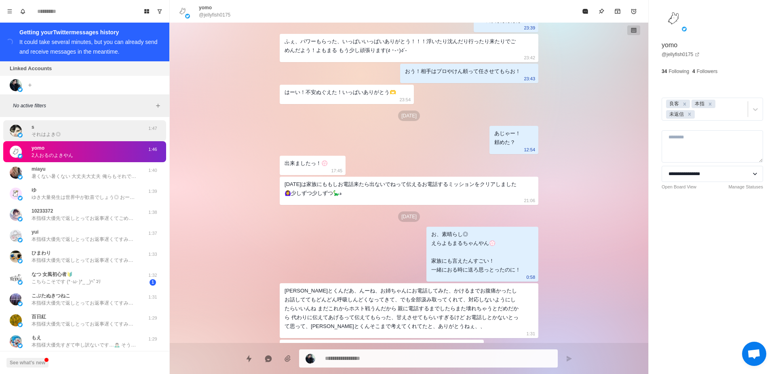
click at [82, 130] on div "s それはよき◎" at bounding box center [76, 131] width 133 height 15
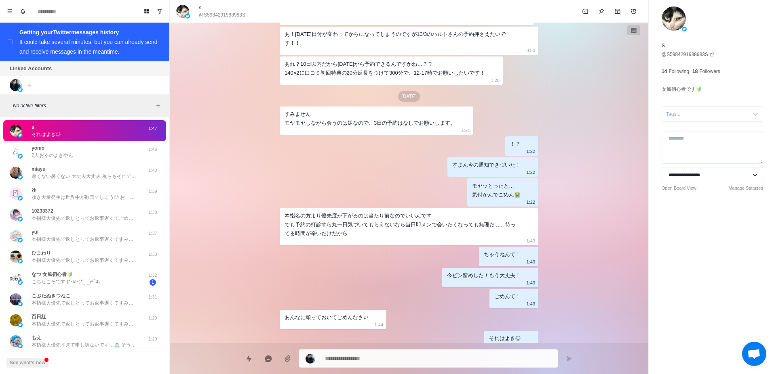
scroll to position [312, 0]
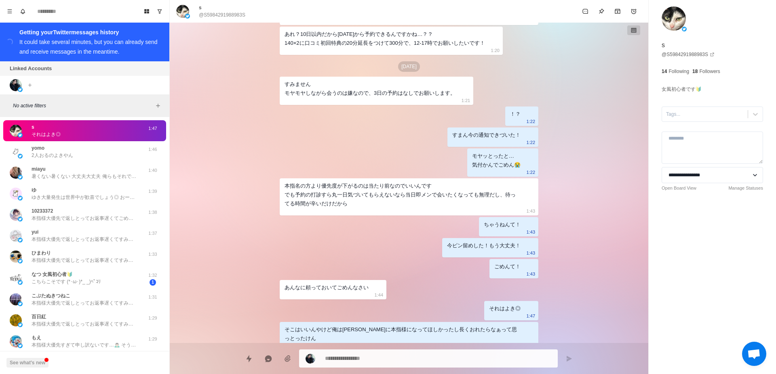
click at [212, 191] on div "Sep 22 次までにハルトさんにつけてもらったキスマが消えてませんように！ またつけてくださいね 0:03 笑笑 そこかー笑 またつけようね♡ 0:09 な…" at bounding box center [409, 183] width 478 height 321
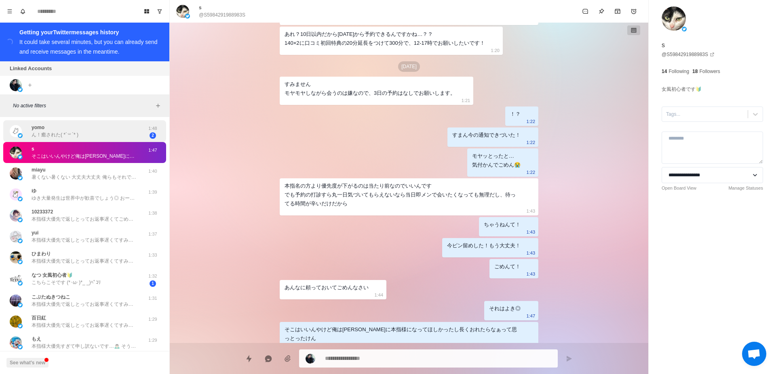
click at [62, 142] on div "yomo ん！癒された( *´꒳`* ) 1:48 2" at bounding box center [84, 131] width 163 height 22
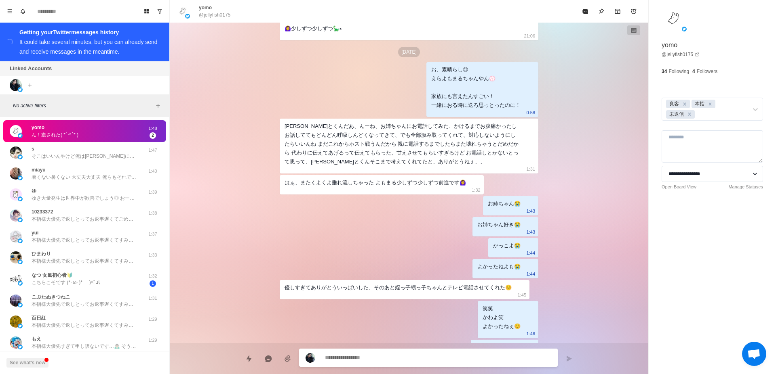
scroll to position [1679, 0]
click at [689, 114] on icon "Remove 未返信" at bounding box center [689, 114] width 6 height 6
click at [752, 103] on icon at bounding box center [755, 105] width 8 height 8
click at [661, 158] on select "**********" at bounding box center [711, 166] width 101 height 16
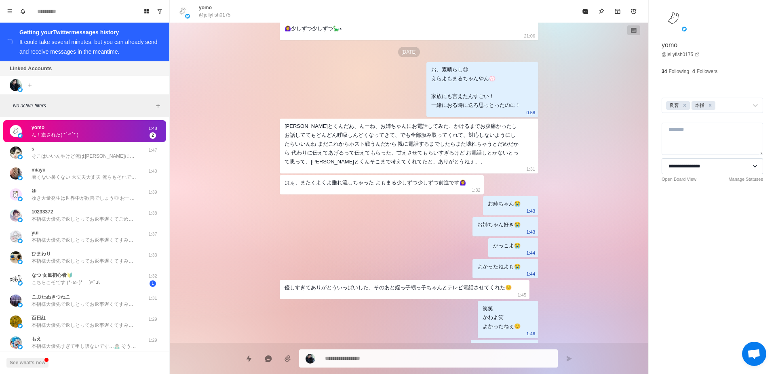
click at [751, 167] on select "**********" at bounding box center [711, 166] width 101 height 16
click at [661, 158] on select "**********" at bounding box center [711, 166] width 101 height 16
click at [694, 280] on div "**********" at bounding box center [711, 187] width 127 height 374
click at [661, 158] on select "**********" at bounding box center [711, 166] width 101 height 16
click at [608, 205] on div "Sep 21 はるとくんちょっとだけお願いごと。 自分で確認したところ不明点も無くて大丈夫そうだけど これでOKのお返事したら そのまま契約までぽんぽん進んじ…" at bounding box center [409, 183] width 478 height 321
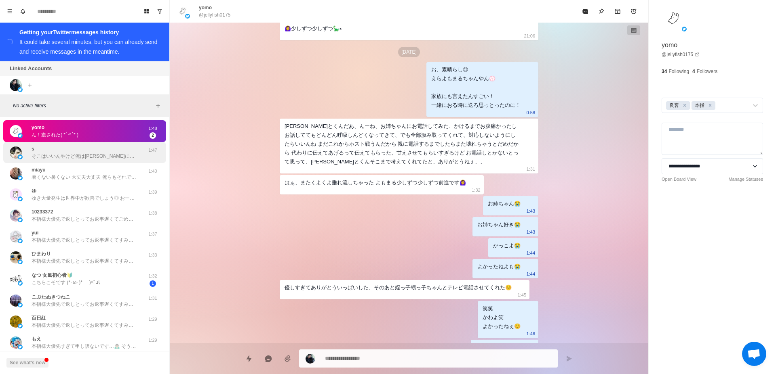
click at [74, 148] on div "s そこはいいんやけど俺はさくらに本指様になってほしかったし長くおれたらなぁって思っとったけん" at bounding box center [84, 152] width 105 height 15
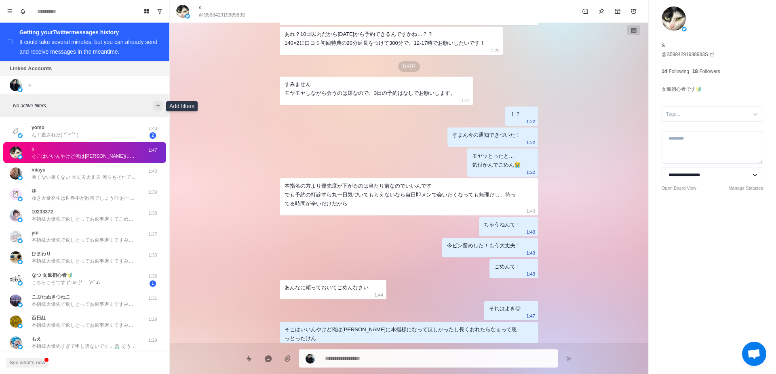
click at [153, 105] on button "Add filters" at bounding box center [158, 106] width 10 height 10
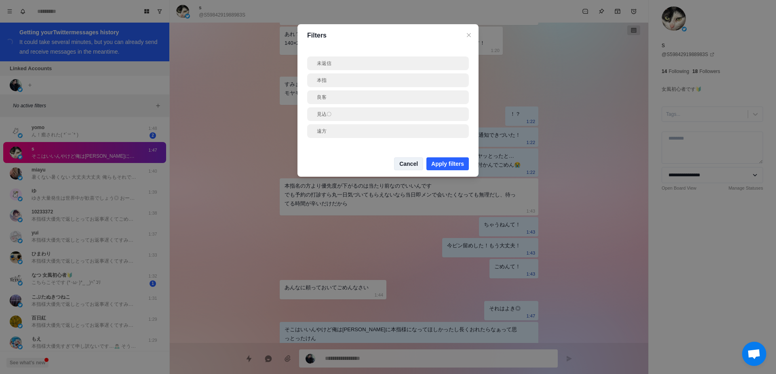
click at [406, 166] on button "Cancel" at bounding box center [408, 164] width 29 height 13
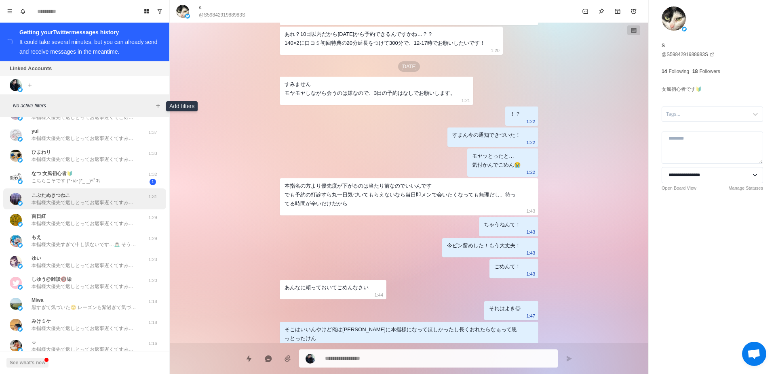
scroll to position [234, 0]
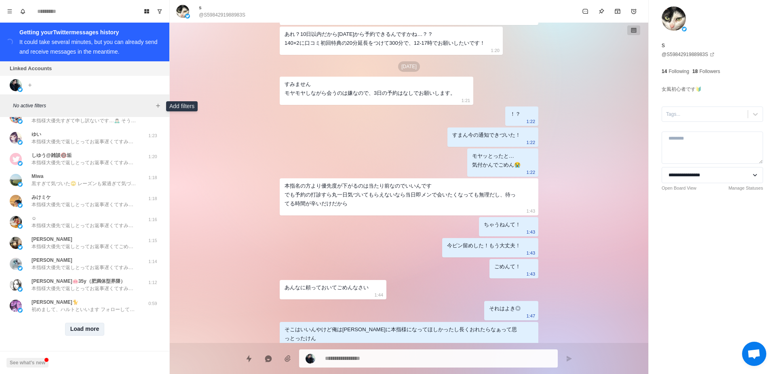
click at [90, 325] on button "Load more" at bounding box center [85, 329] width 40 height 13
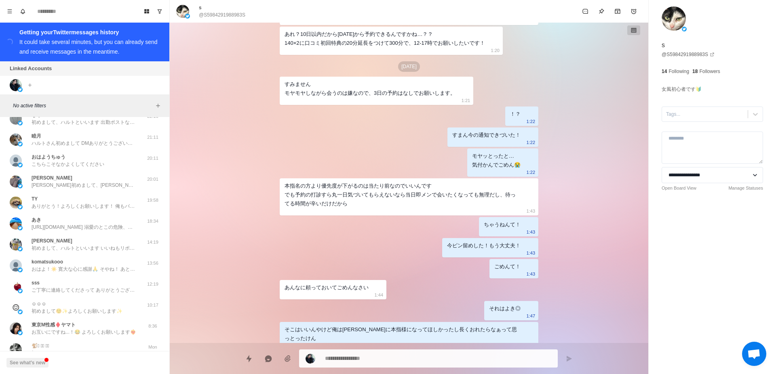
scroll to position [654, 0]
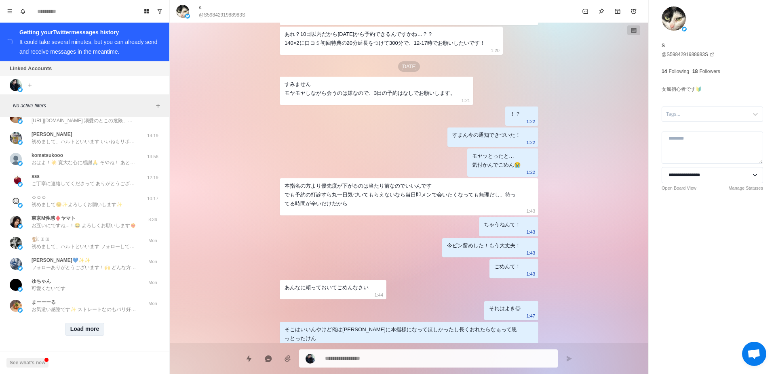
click at [92, 323] on button "Load more" at bounding box center [85, 329] width 40 height 13
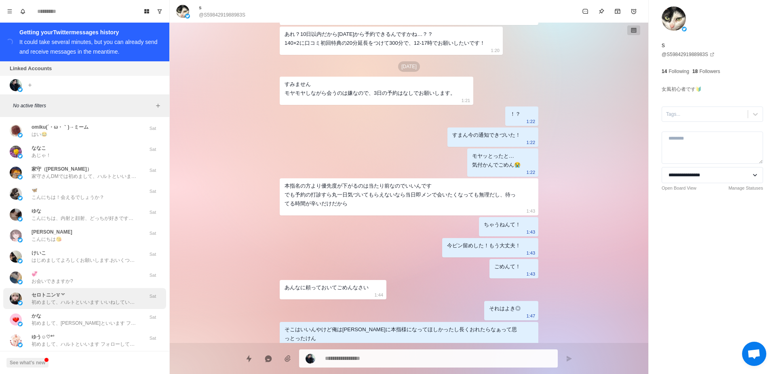
scroll to position [1074, 0]
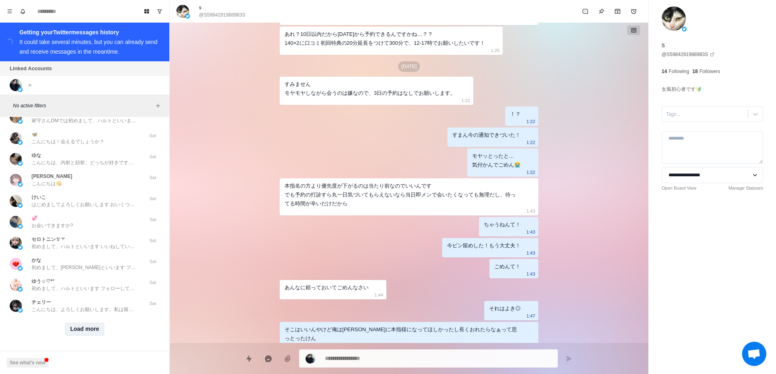
click at [86, 323] on button "Load more" at bounding box center [85, 329] width 40 height 13
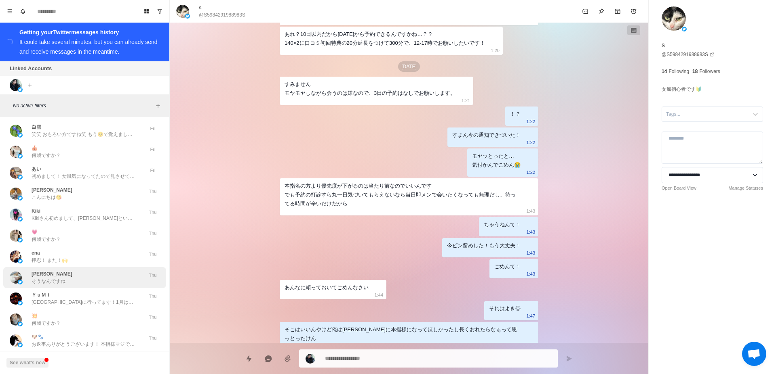
scroll to position [1494, 0]
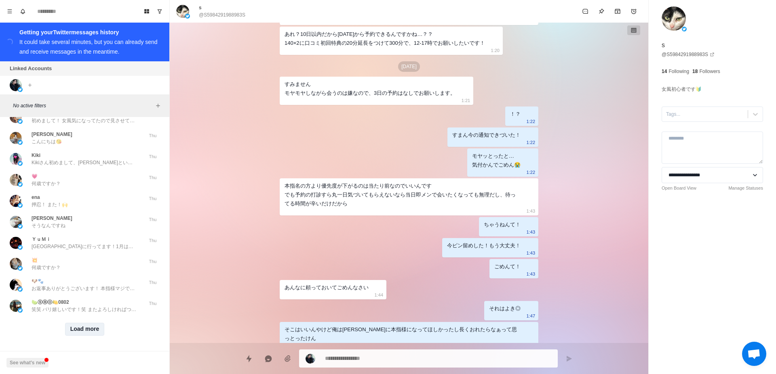
click at [83, 323] on button "Load more" at bounding box center [85, 329] width 40 height 13
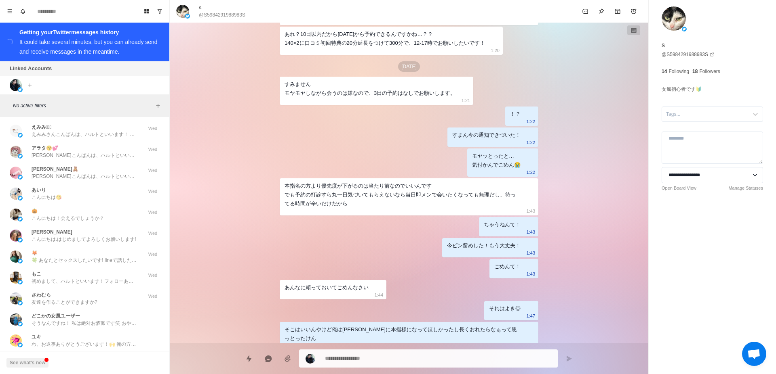
scroll to position [1914, 0]
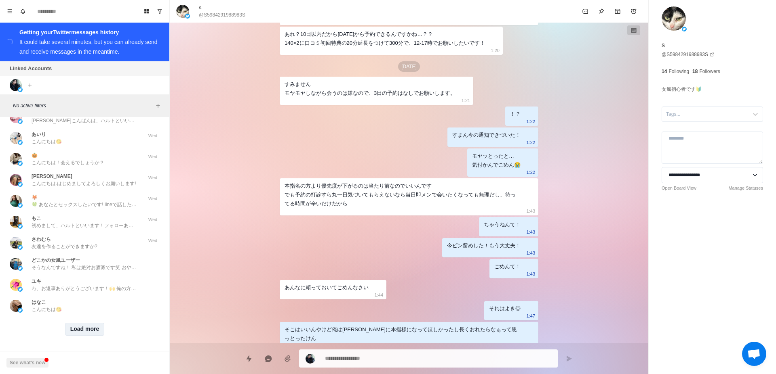
click at [87, 323] on button "Load more" at bounding box center [85, 329] width 40 height 13
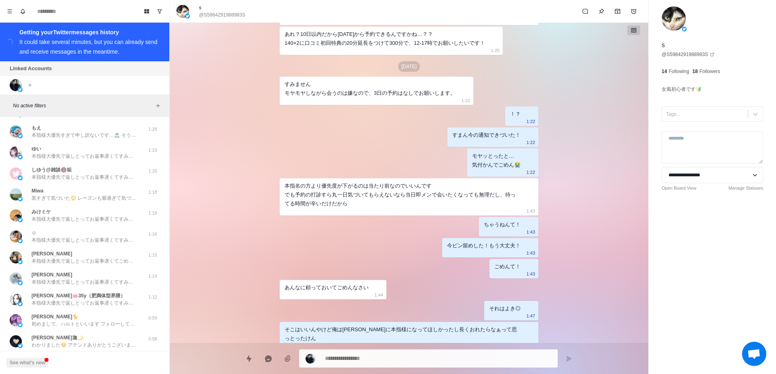
scroll to position [0, 0]
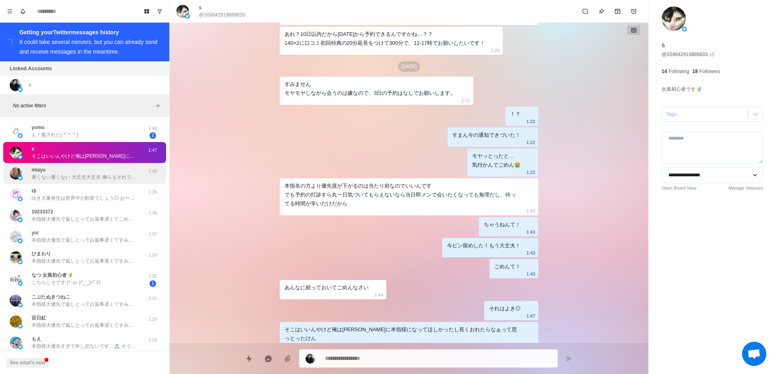
click at [84, 183] on div "miayu 暑くない暑くない 大丈夫大丈夫 俺らもそれでいこ？ 1:40" at bounding box center [84, 173] width 163 height 21
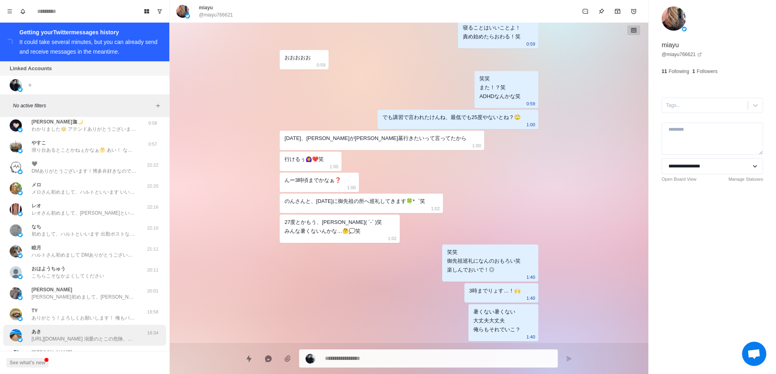
scroll to position [458, 0]
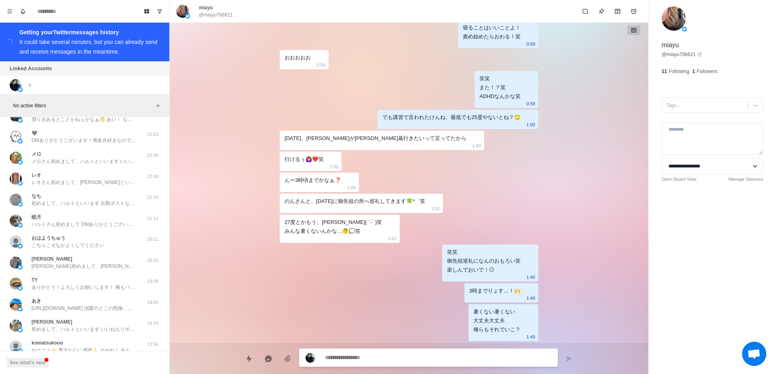
type textarea "*"
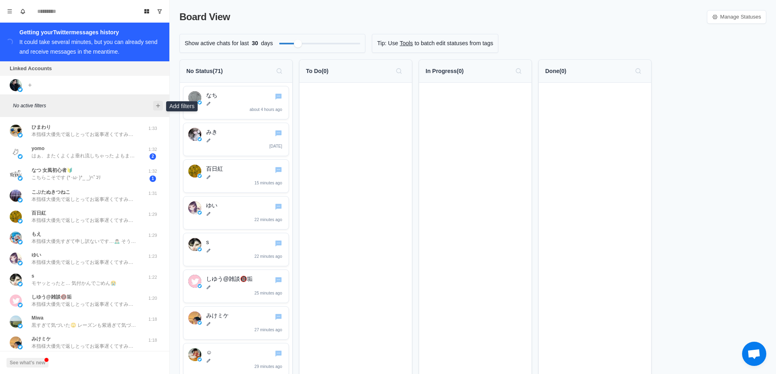
click at [162, 104] on button "Add filters" at bounding box center [158, 106] width 10 height 10
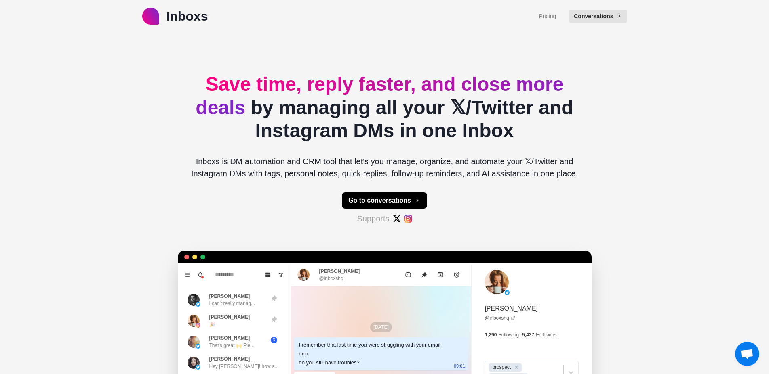
click at [110, 102] on div "Inboxs Pricing Conversations Save time, reply faster, and close more deals by m…" at bounding box center [384, 253] width 769 height 507
type textarea "*"
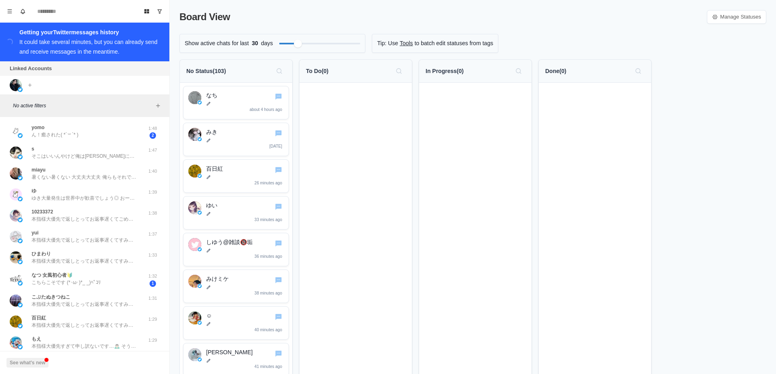
scroll to position [234, 0]
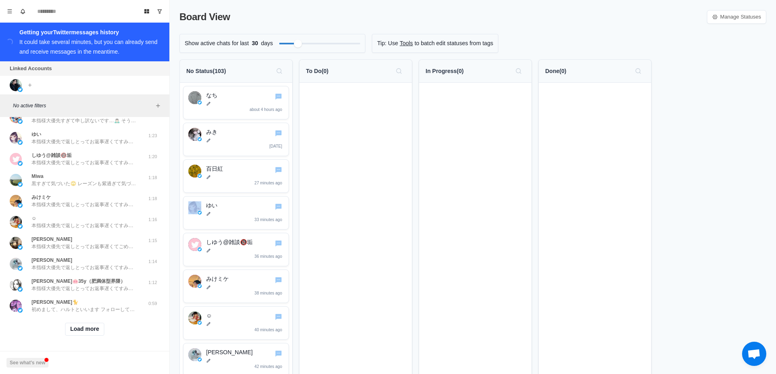
drag, startPoint x: 169, startPoint y: 272, endPoint x: 172, endPoint y: 200, distance: 72.4
click at [172, 200] on div "Board View Tools Archived Chats Mark many as read Keyboard shortcuts Team Setti…" at bounding box center [388, 187] width 776 height 374
click at [82, 328] on button "Load more" at bounding box center [85, 329] width 40 height 13
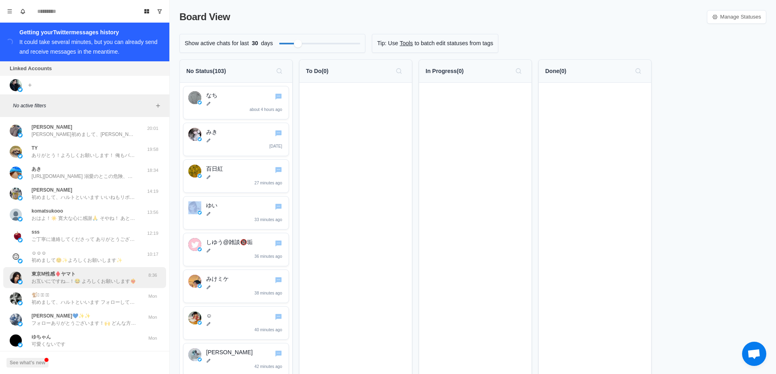
scroll to position [654, 0]
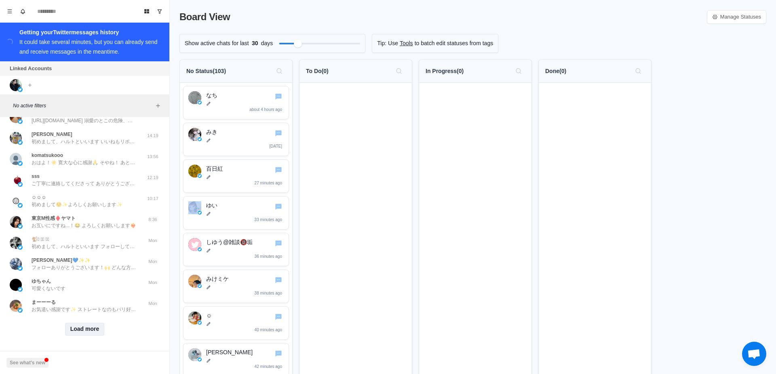
click at [86, 324] on button "Load more" at bounding box center [85, 329] width 40 height 13
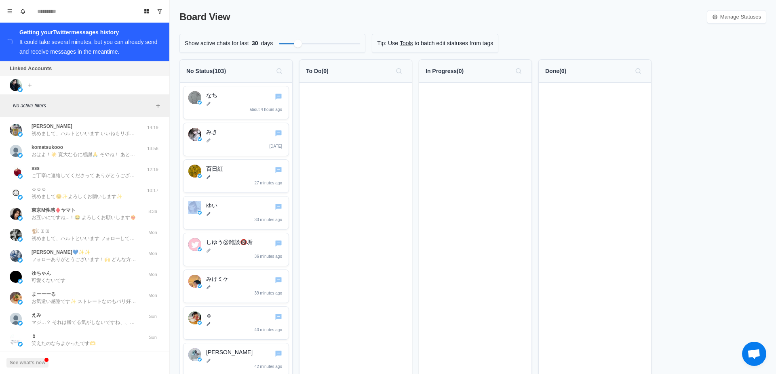
click at [162, 284] on div "yomo ん！癒された( *´꒳`* ) 1:48 2 s そこはいいんやけど俺は[PERSON_NAME]に本指様になってほしかったし長くおれたらなぁって思…" at bounding box center [84, 246] width 169 height 258
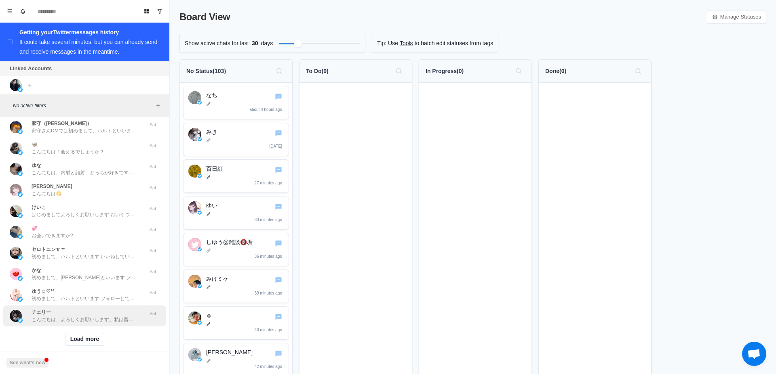
scroll to position [1074, 0]
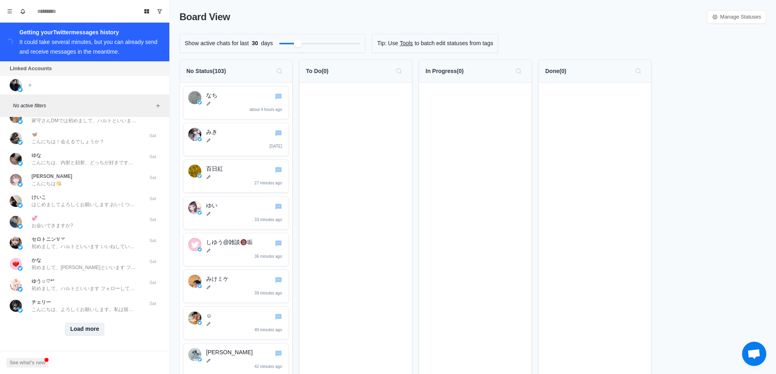
click at [87, 323] on button "Load more" at bounding box center [85, 329] width 40 height 13
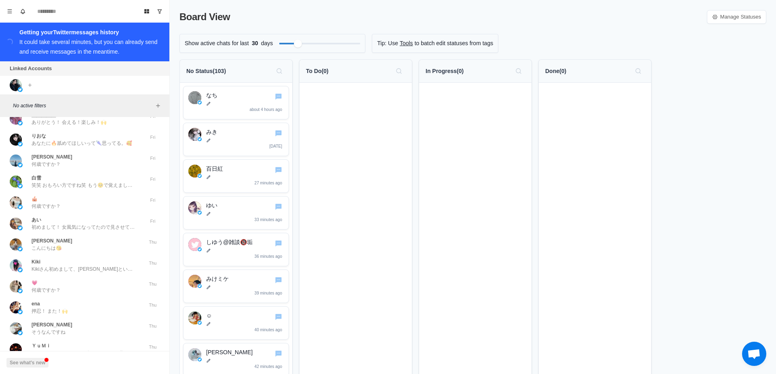
scroll to position [1494, 0]
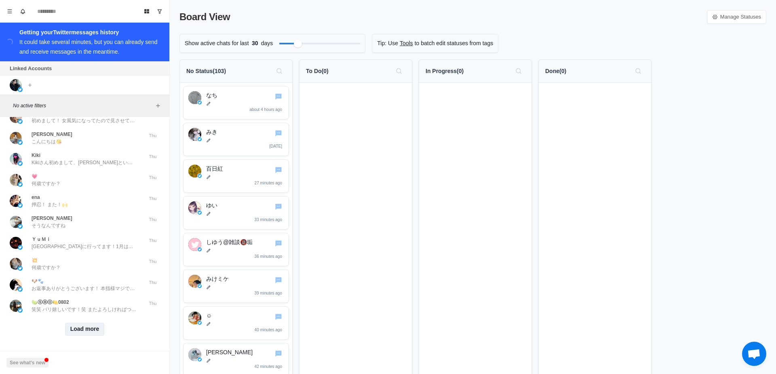
click at [86, 325] on button "Load more" at bounding box center [85, 329] width 40 height 13
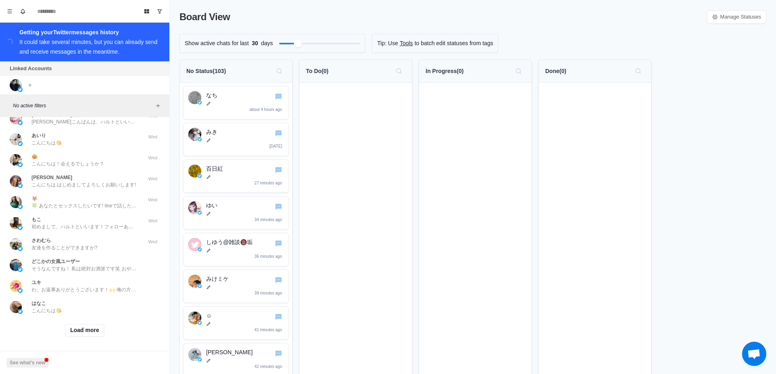
scroll to position [1914, 0]
click at [95, 243] on p "友達を作ることができますか?" at bounding box center [65, 246] width 66 height 7
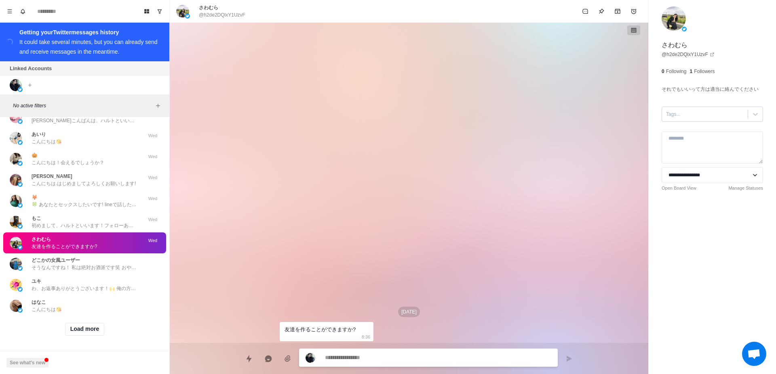
type textarea "*"
click at [714, 119] on div at bounding box center [705, 114] width 78 height 9
type input "***"
click at [716, 141] on div "Create "bot"" at bounding box center [711, 134] width 101 height 14
click at [94, 323] on button "Load more" at bounding box center [85, 329] width 40 height 13
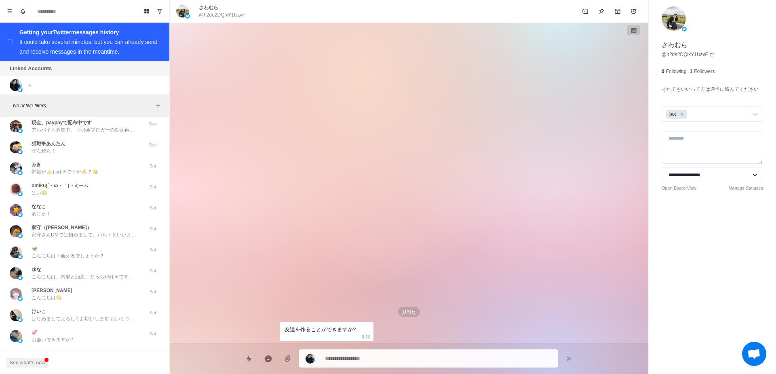
scroll to position [873, 0]
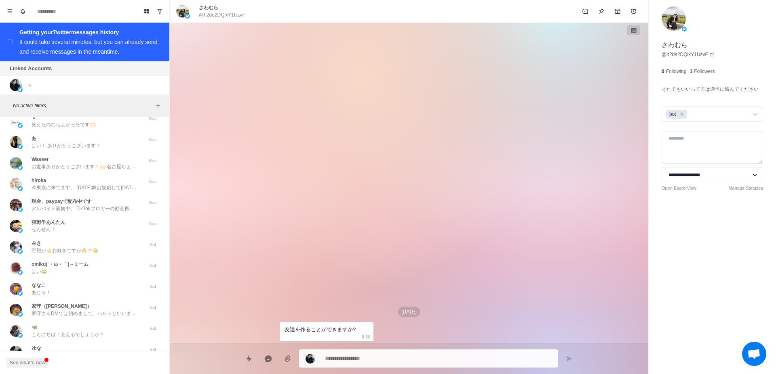
click at [68, 33] on div "Getting your Twitter messages history" at bounding box center [89, 32] width 140 height 10
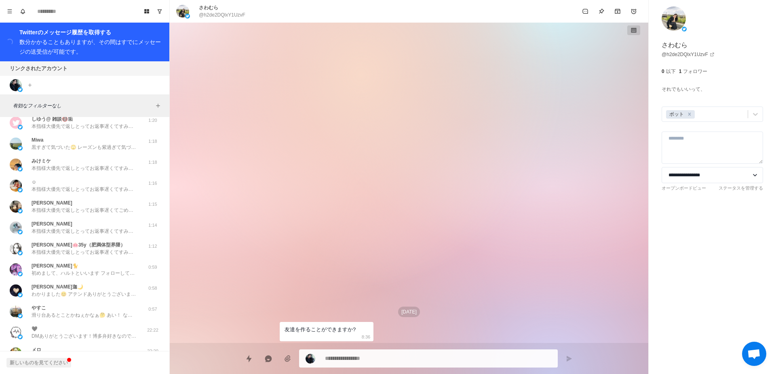
scroll to position [0, 0]
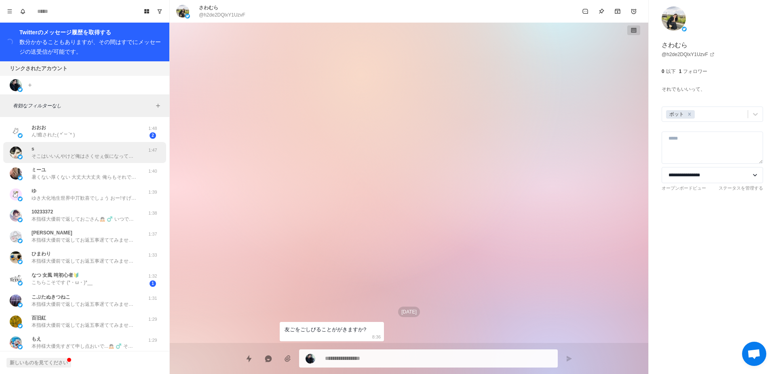
click at [111, 163] on div "s そこはいいんやけど俺はさくせぇ仮になってほしかったし 㕷くおったらぁって杝っとったけん 1:47" at bounding box center [84, 152] width 163 height 21
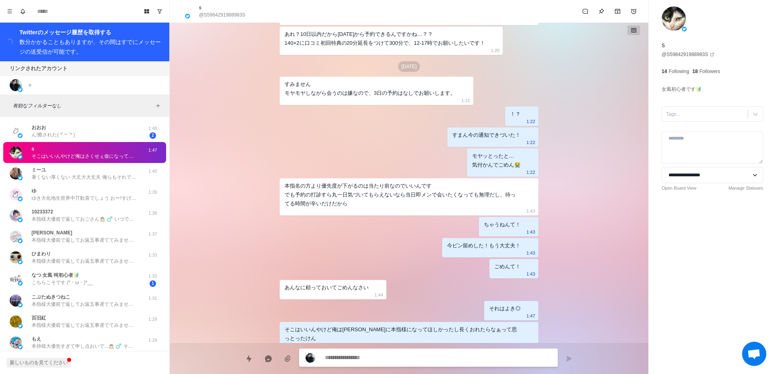
scroll to position [303, 0]
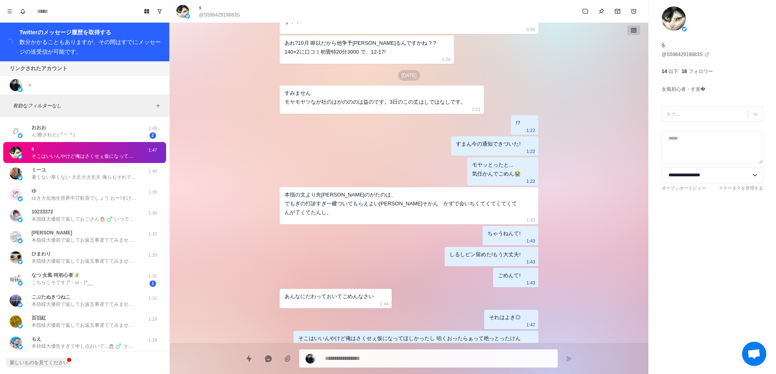
type textarea "*"
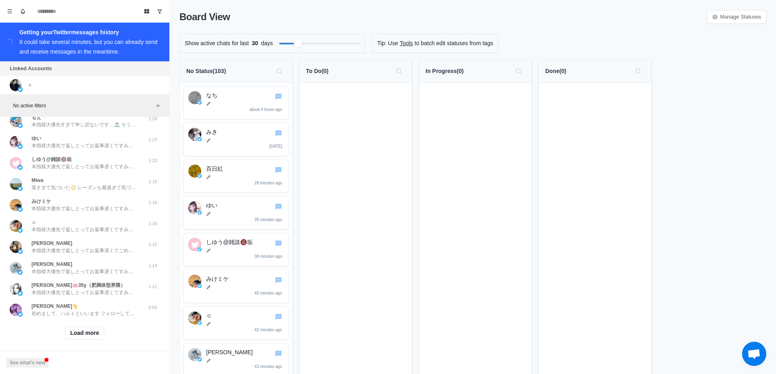
scroll to position [234, 0]
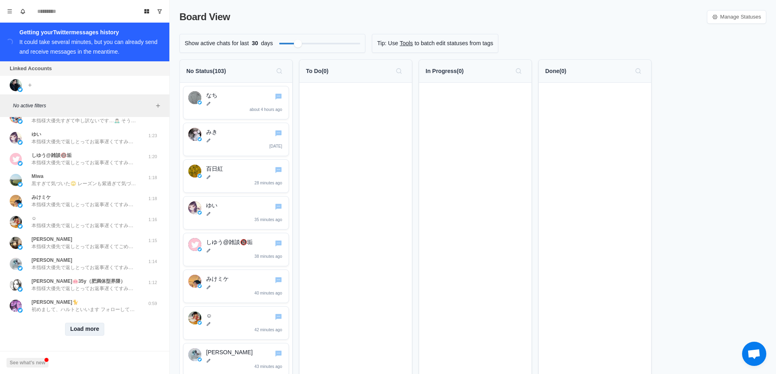
click at [83, 326] on button "Load more" at bounding box center [85, 329] width 40 height 13
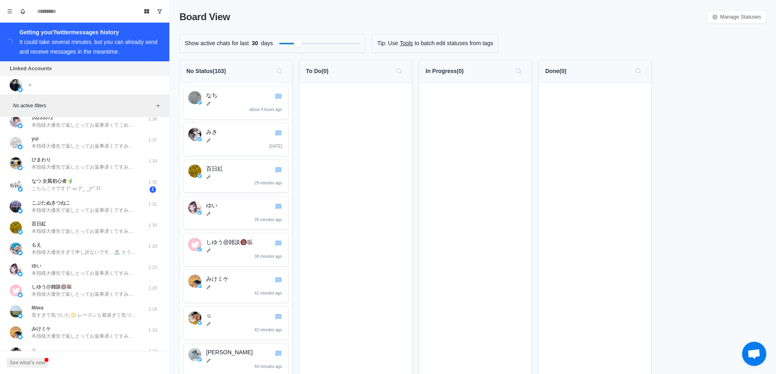
scroll to position [0, 0]
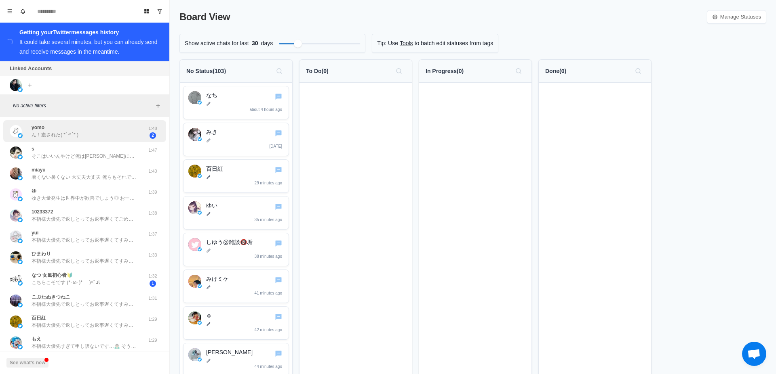
click at [101, 138] on div "yomo ん！癒された( *´꒳`* )" at bounding box center [76, 132] width 133 height 16
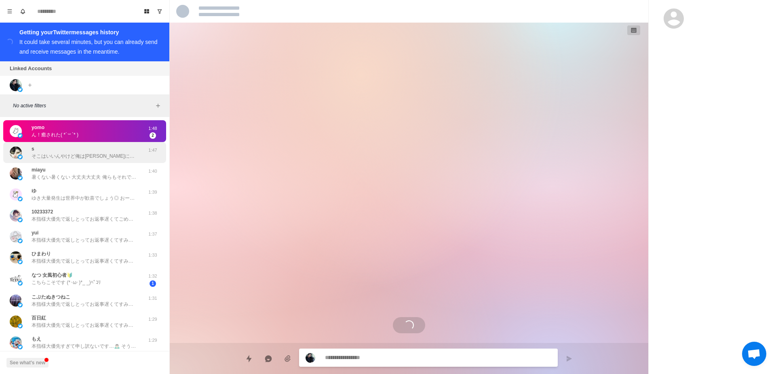
scroll to position [1721, 0]
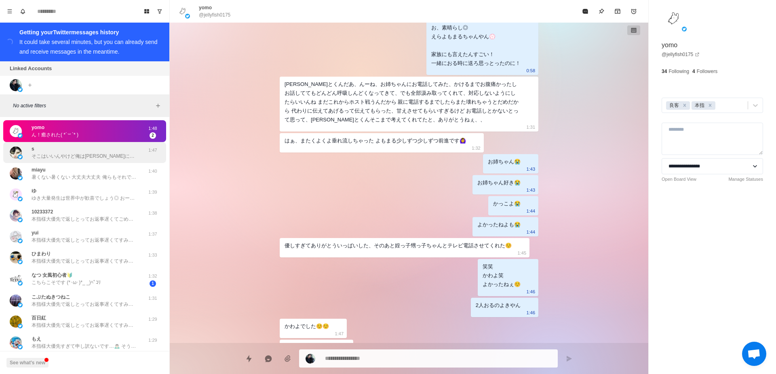
click at [108, 158] on p "そこはいいんやけど俺は[PERSON_NAME]に本指様になってほしかったし長くおれたらなぁって思っとったけん" at bounding box center [84, 156] width 105 height 7
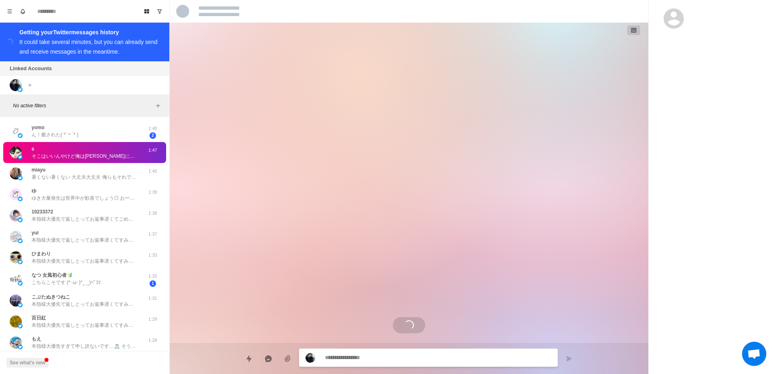
scroll to position [312, 0]
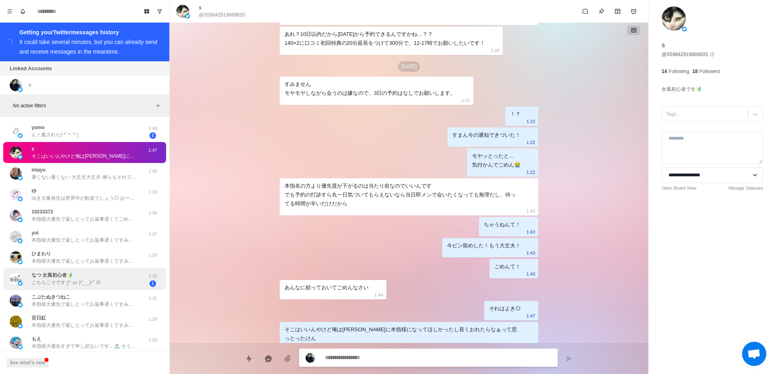
click at [123, 286] on div "なつ 女風初心者🔰 こちらこそです (*･ω･)*_ _)ﾍﾟｺﾘ" at bounding box center [76, 279] width 133 height 16
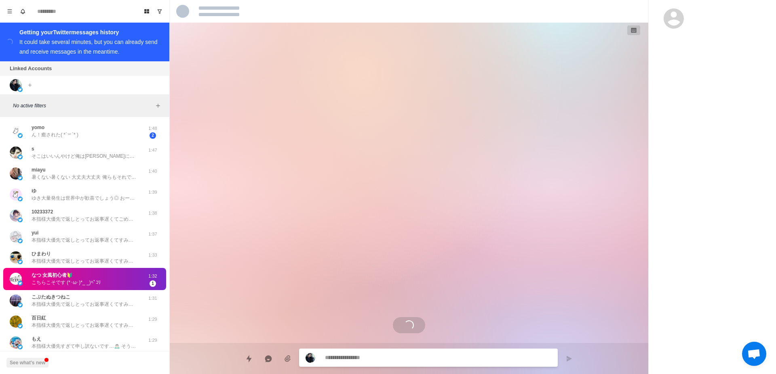
scroll to position [0, 0]
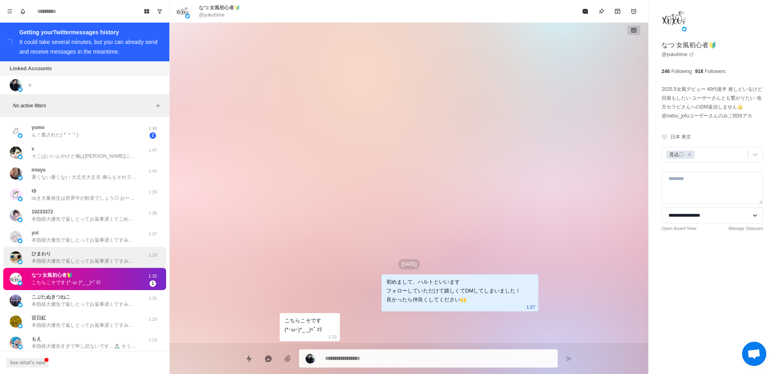
click at [126, 256] on div "ひまわり 本指様大優先で返しとってお返事遅くてすみません🙇🏻‍♂️ お返事ありがとうございます🙌 📮好きは感性合う証拠やと思っとるんでバリ嬉しいです！ ずっと…" at bounding box center [84, 257] width 105 height 15
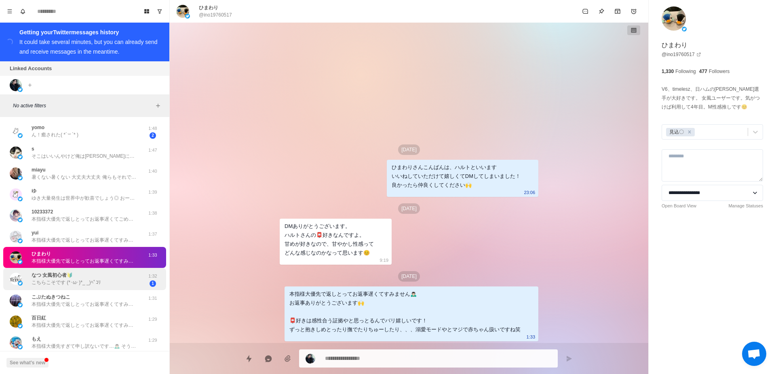
click at [129, 282] on div "なつ 女風初心者🔰 こちらこそです (*･ω･)*_ _)ﾍﾟｺﾘ" at bounding box center [76, 279] width 133 height 16
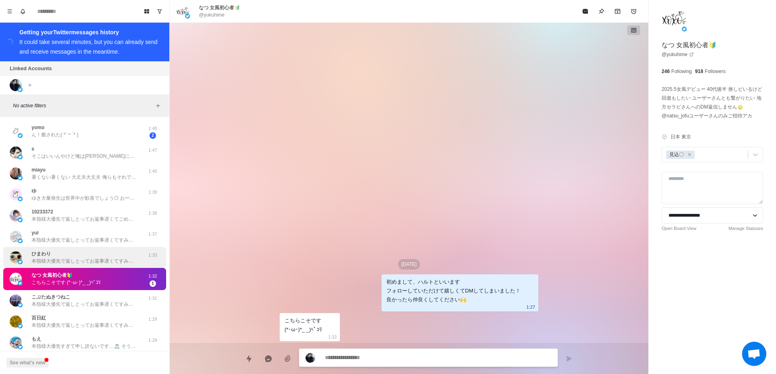
click at [129, 266] on div "ひまわり 本指様大優先で返しとってお返事遅くてすみません🙇🏻‍♂️ お返事ありがとうございます🙌 📮好きは感性合う証拠やと思っとるんでバリ嬉しいです！ ずっと…" at bounding box center [84, 257] width 163 height 21
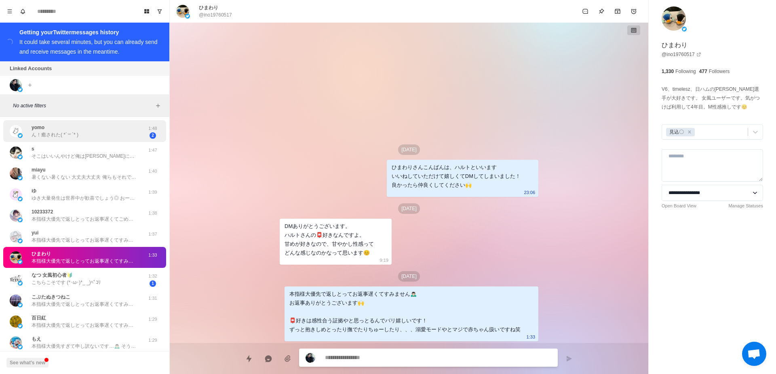
click at [107, 128] on div "yomo ん！癒された( *´꒳`* )" at bounding box center [76, 132] width 133 height 16
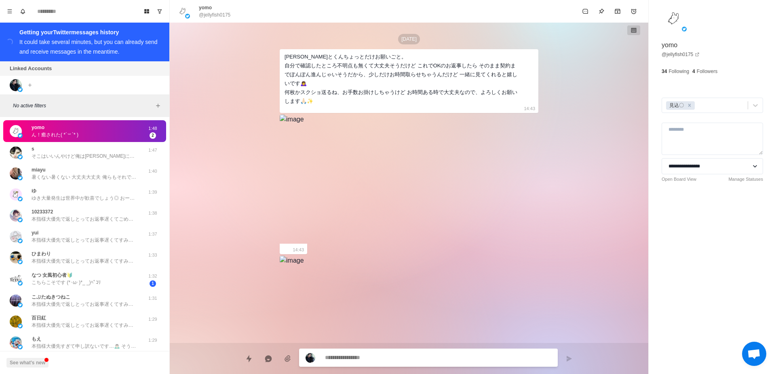
scroll to position [1721, 0]
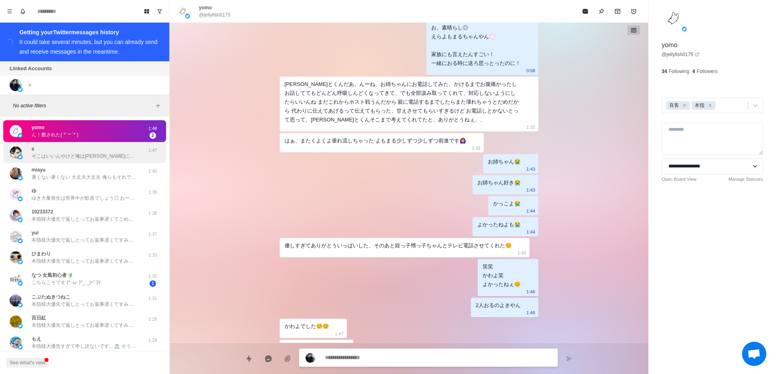
click at [111, 155] on p "そこはいいんやけど俺は[PERSON_NAME]に本指様になってほしかったし長くおれたらなぁって思っとったけん" at bounding box center [84, 156] width 105 height 7
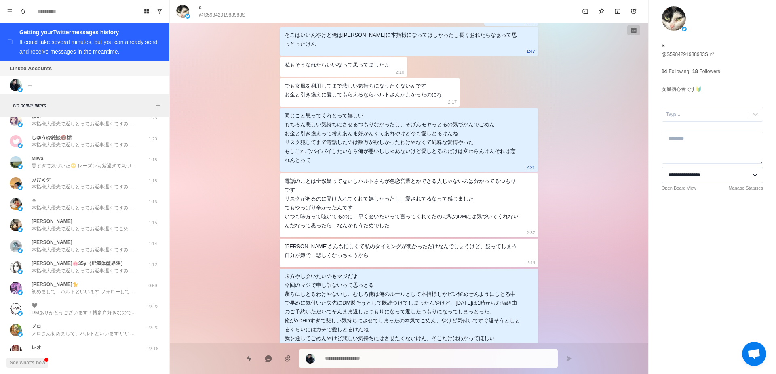
scroll to position [356, 0]
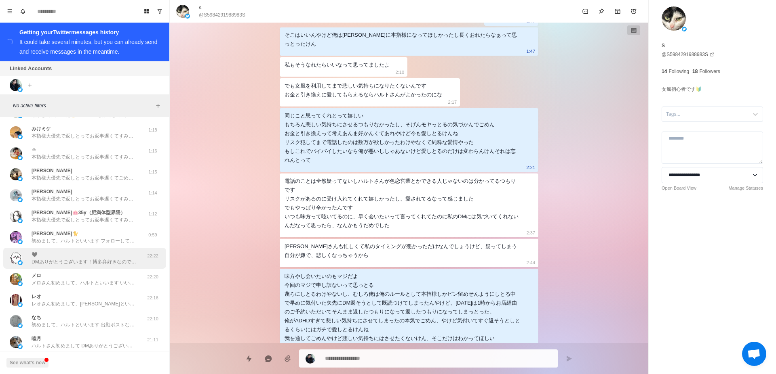
click at [92, 261] on p "DMありがとうございます！博多弁好きなので気になってフォローさせていただきました。更新楽しみにしてます🫶" at bounding box center [84, 262] width 105 height 7
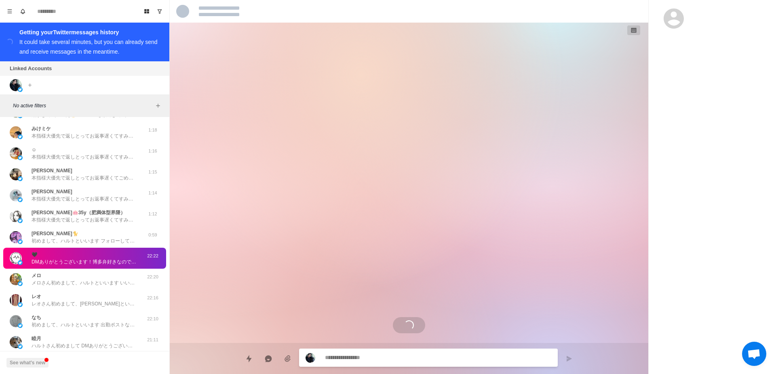
scroll to position [0, 0]
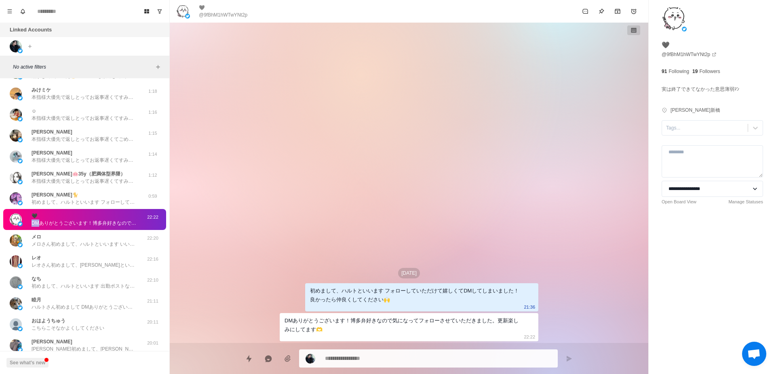
drag, startPoint x: 40, startPoint y: 215, endPoint x: 36, endPoint y: 216, distance: 4.1
click at [36, 216] on div "🖤 DMありがとうございます！博多弁好きなので気になってフォローさせていただきました。更新楽しみにしてます🫶" at bounding box center [84, 219] width 105 height 15
drag, startPoint x: 40, startPoint y: 216, endPoint x: 33, endPoint y: 215, distance: 6.5
click at [33, 215] on div "🖤 DMありがとうございます！博多弁好きなので気になってフォローさせていただきました。更新楽しみにしてます🫶" at bounding box center [84, 219] width 105 height 15
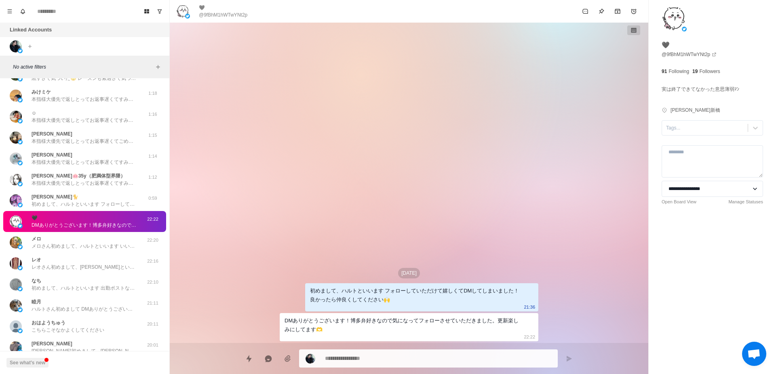
scroll to position [358, 0]
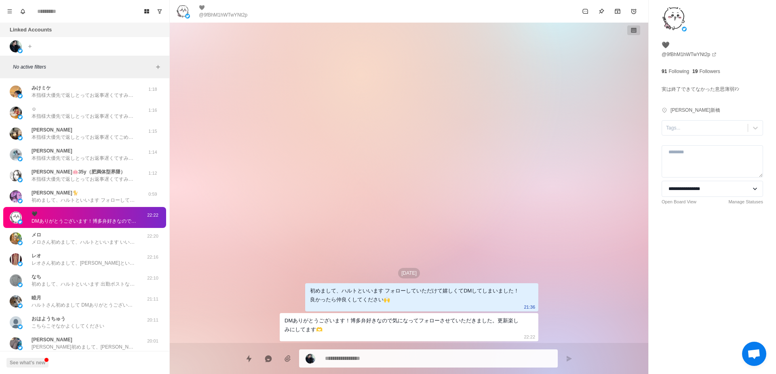
type textarea "*"
